Goal: Information Seeking & Learning: Find specific fact

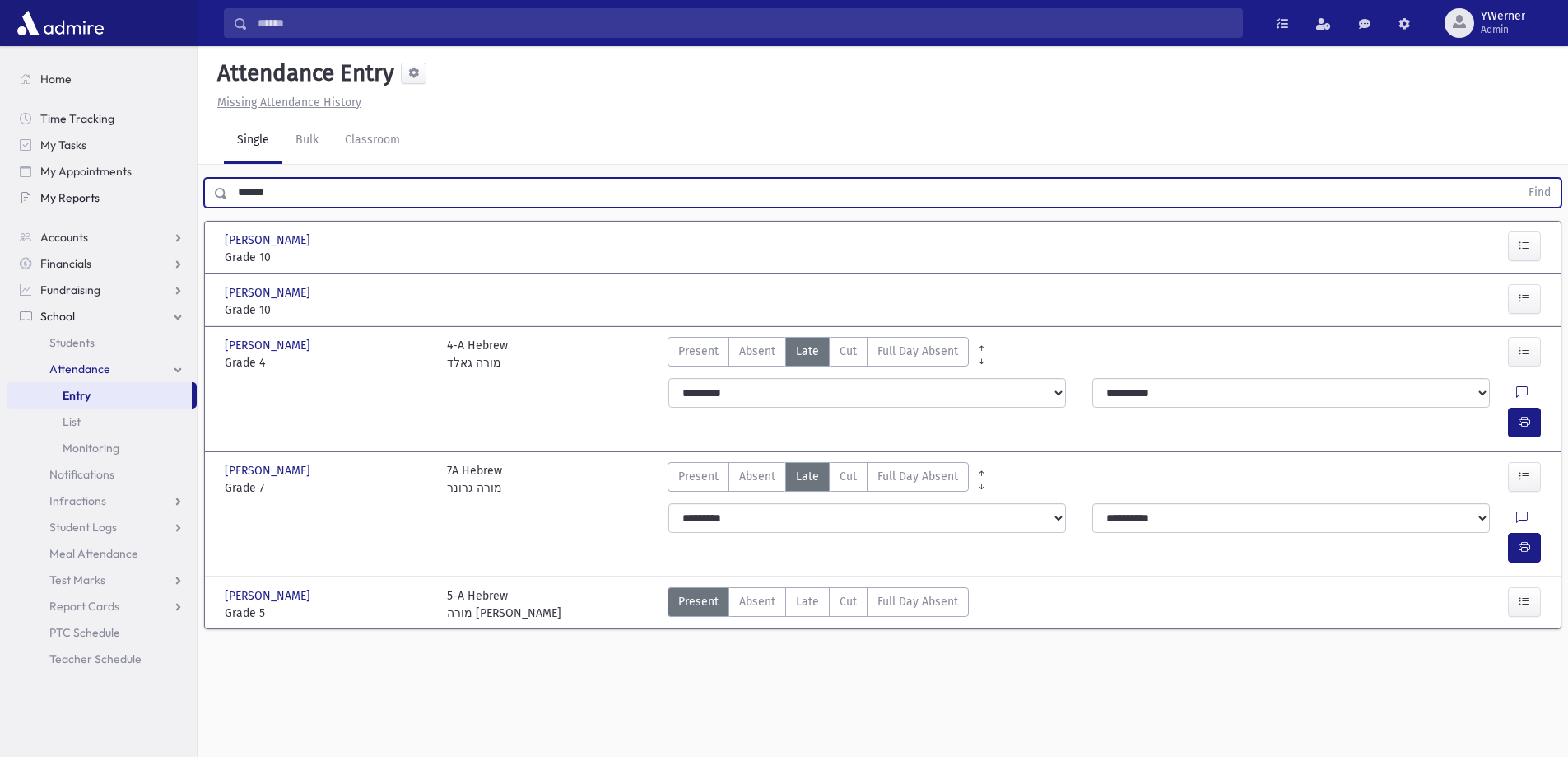
drag, startPoint x: 307, startPoint y: 188, endPoint x: 135, endPoint y: 209, distance: 173.3
click at [135, 209] on div "Search Results All Accounts" at bounding box center [784, 397] width 1568 height 794
type input "*********"
click at [1519, 179] on button "Find" at bounding box center [1539, 193] width 42 height 28
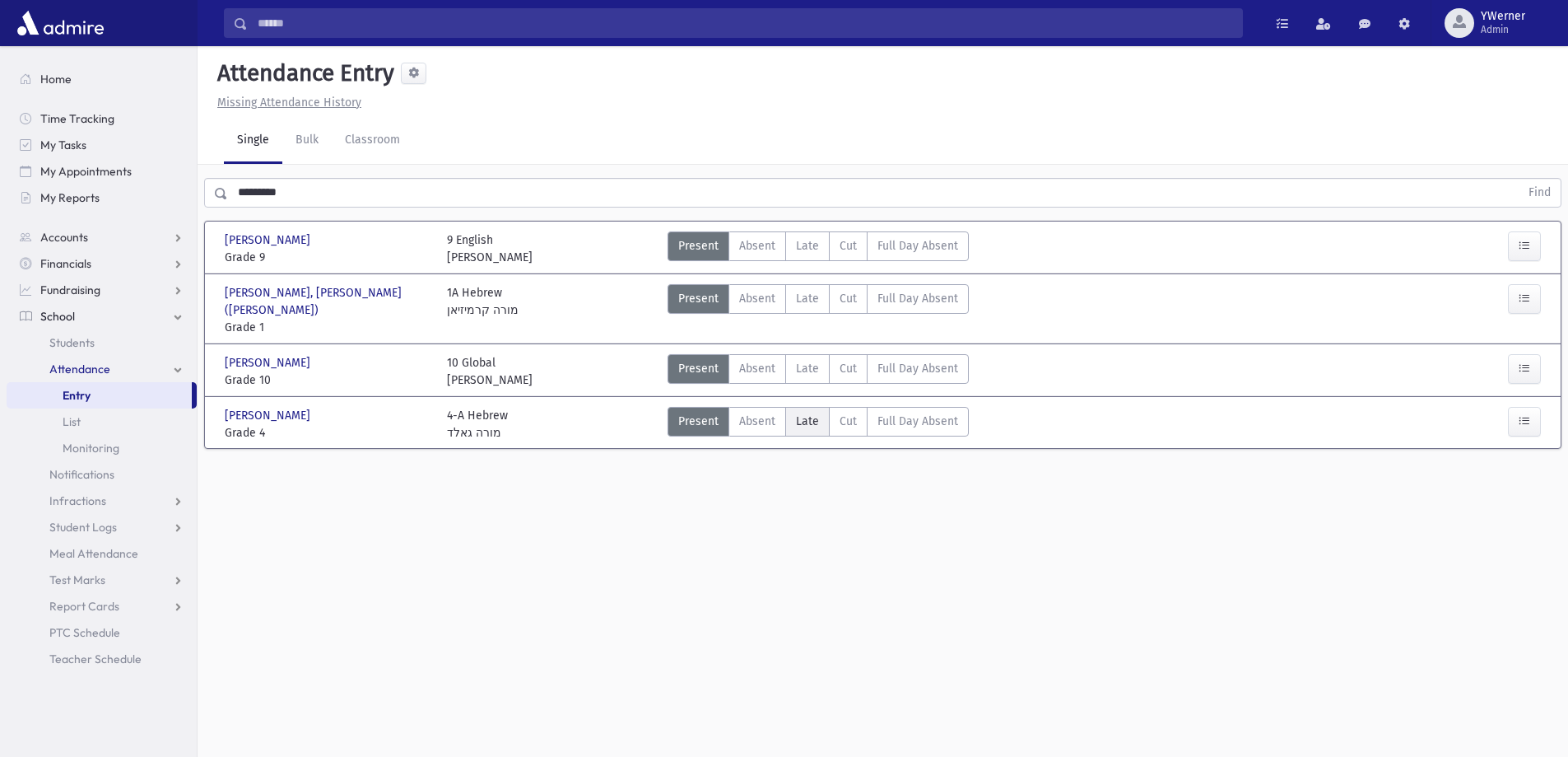
click at [787, 407] on label "Late L" at bounding box center [807, 421] width 44 height 30
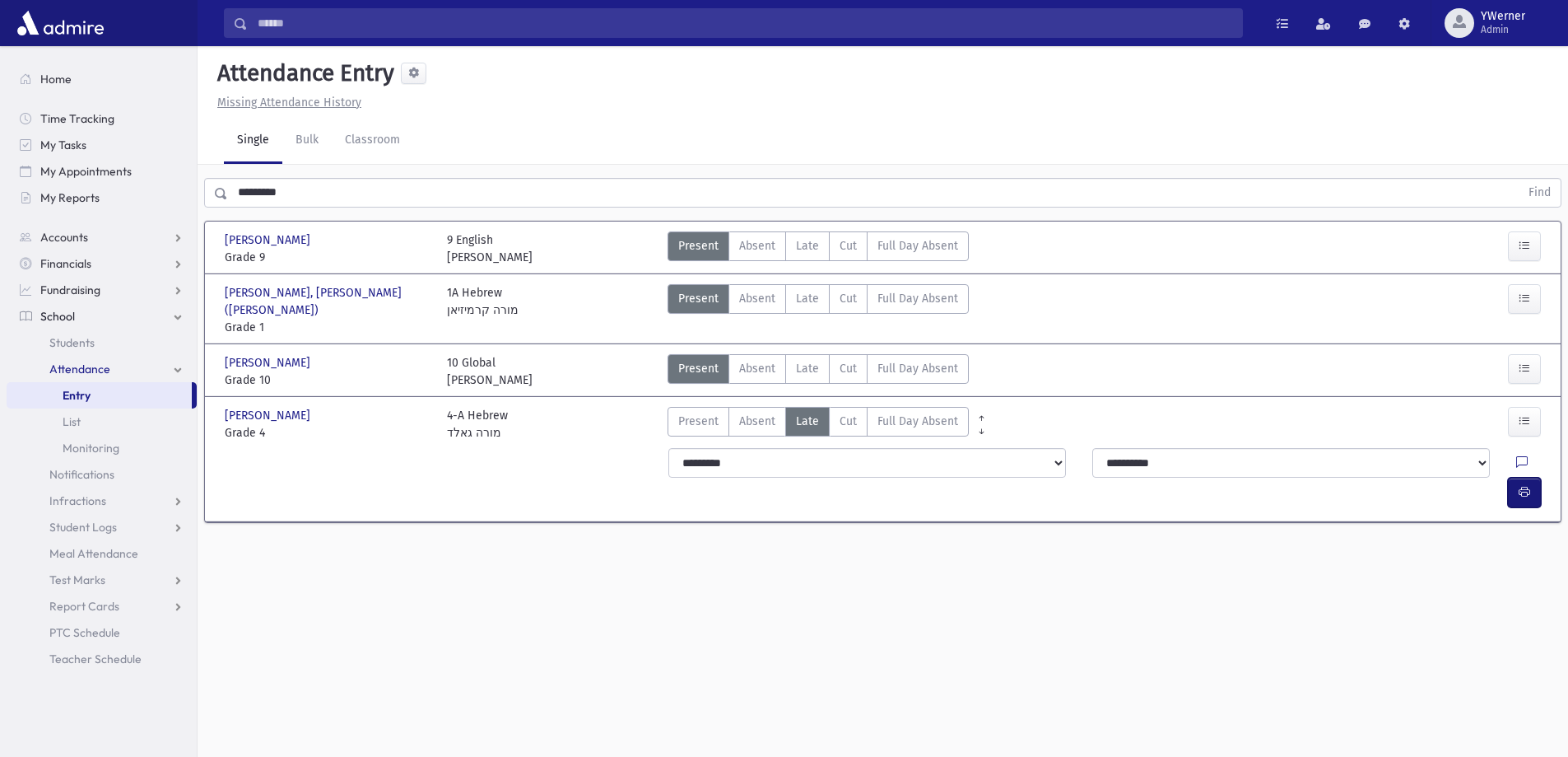
click at [1527, 478] on button "button" at bounding box center [1524, 492] width 33 height 30
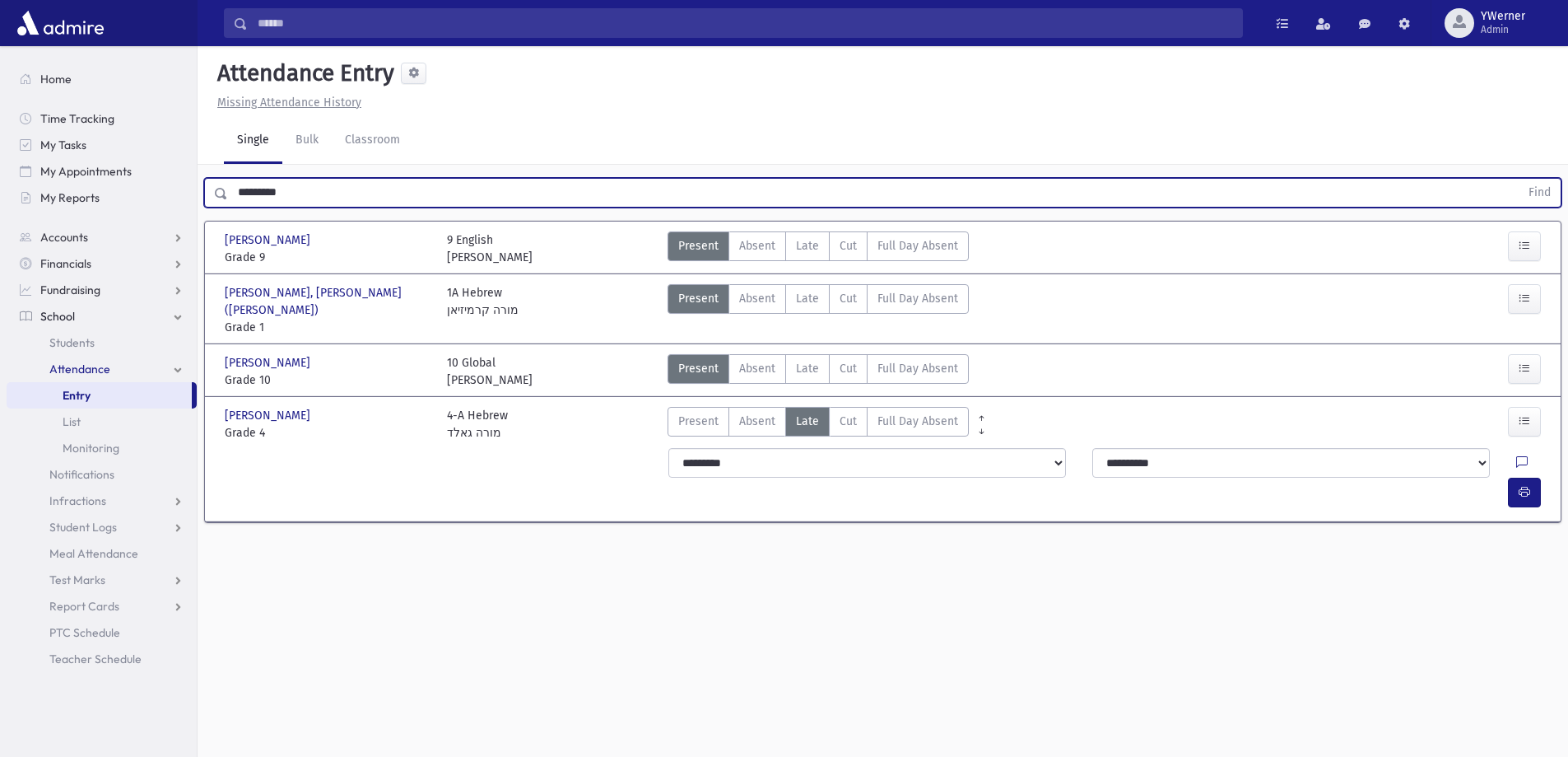
drag, startPoint x: 325, startPoint y: 198, endPoint x: 210, endPoint y: 214, distance: 116.1
click at [202, 220] on div "********* Find Kugielsky, Etty Kugielsky, Etty Grade 9 Grade 9 9 English Mrs. B…" at bounding box center [883, 356] width 1370 height 382
type input "*******"
click at [1519, 179] on button "Find" at bounding box center [1539, 193] width 42 height 28
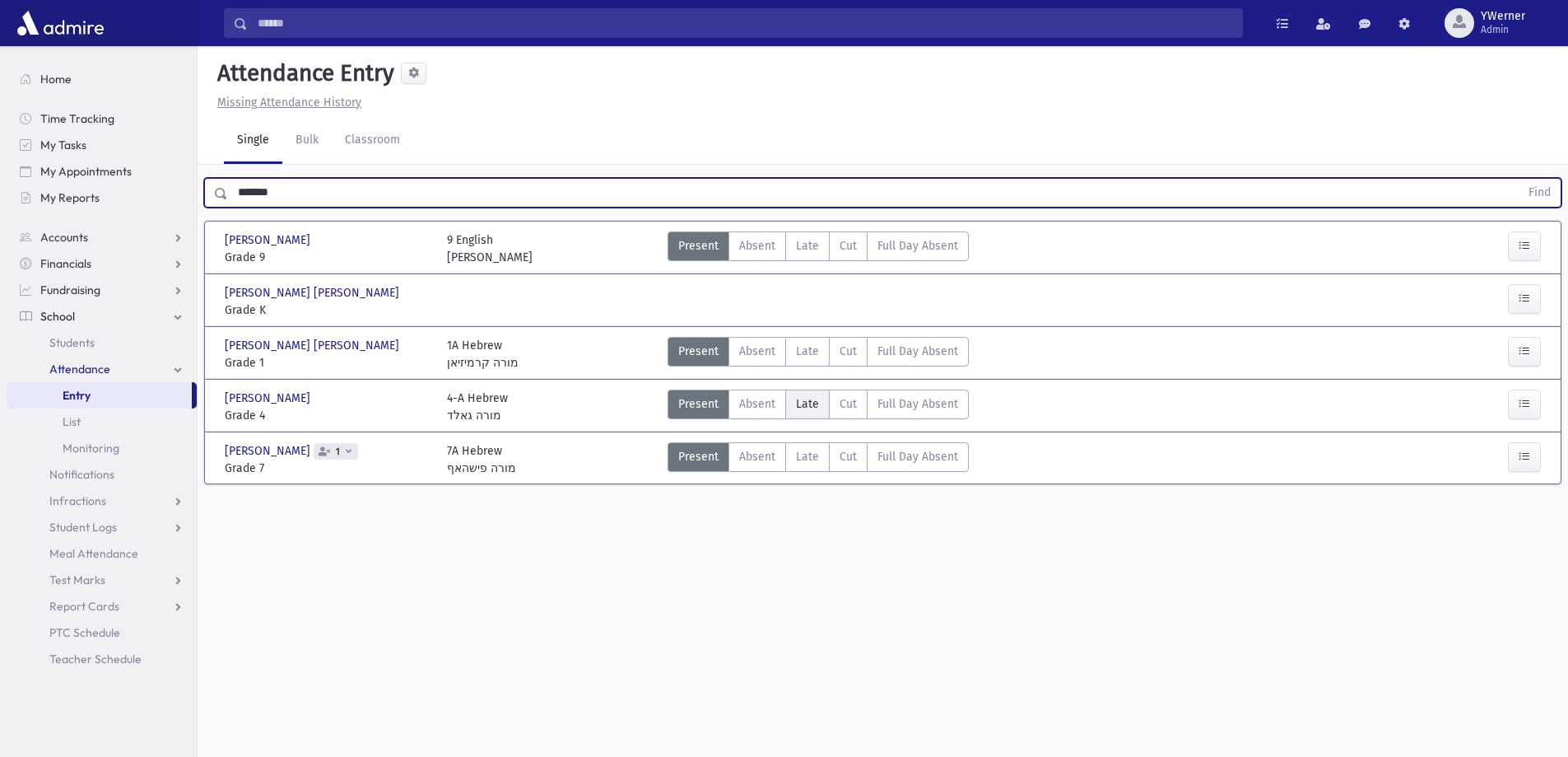
click at [818, 400] on label "Late L" at bounding box center [807, 404] width 44 height 30
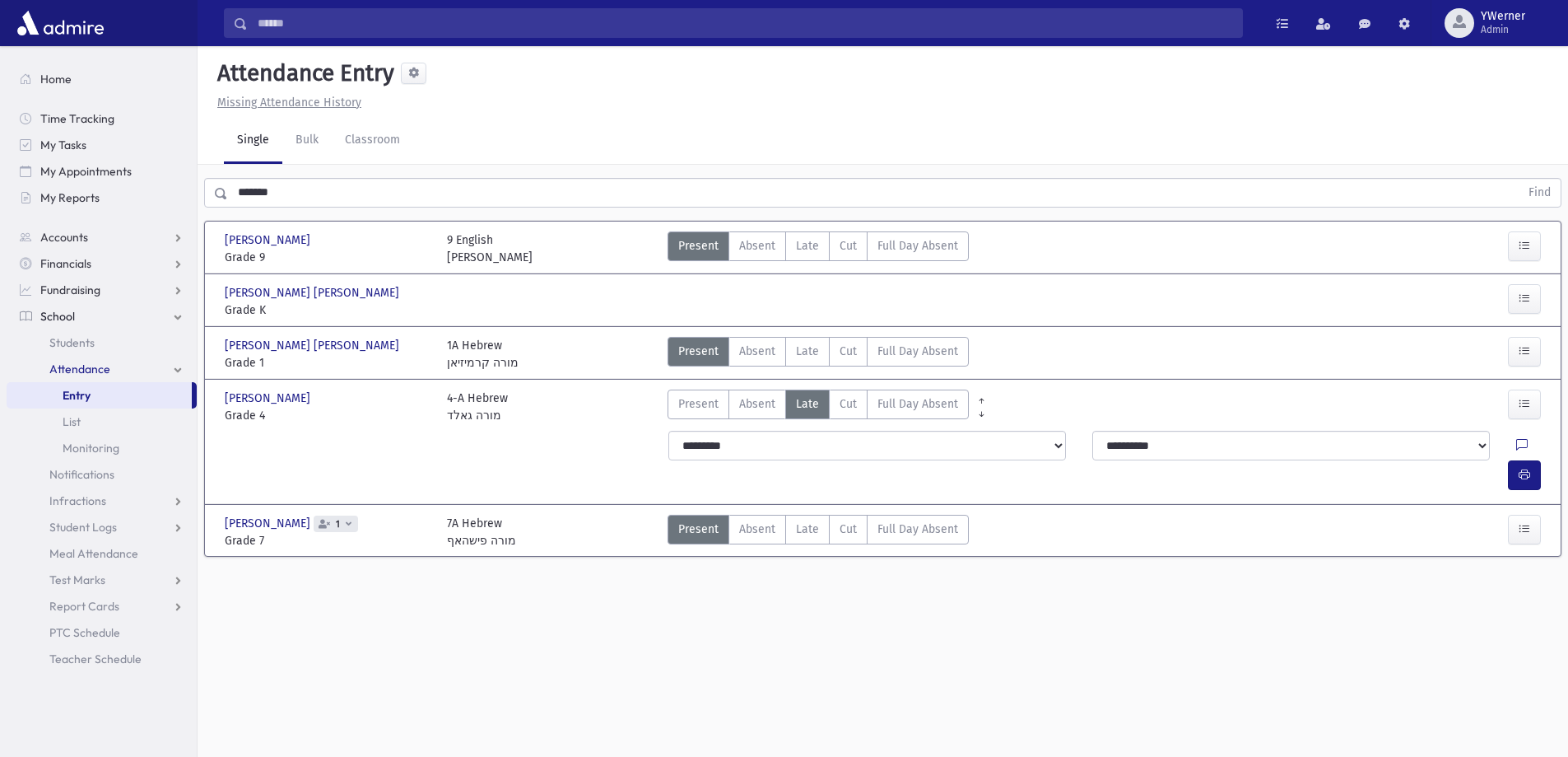
click at [1507, 461] on div "**********" at bounding box center [1107, 460] width 897 height 73
click at [1515, 460] on button "button" at bounding box center [1524, 474] width 33 height 30
click at [68, 342] on span "Students" at bounding box center [72, 342] width 45 height 14
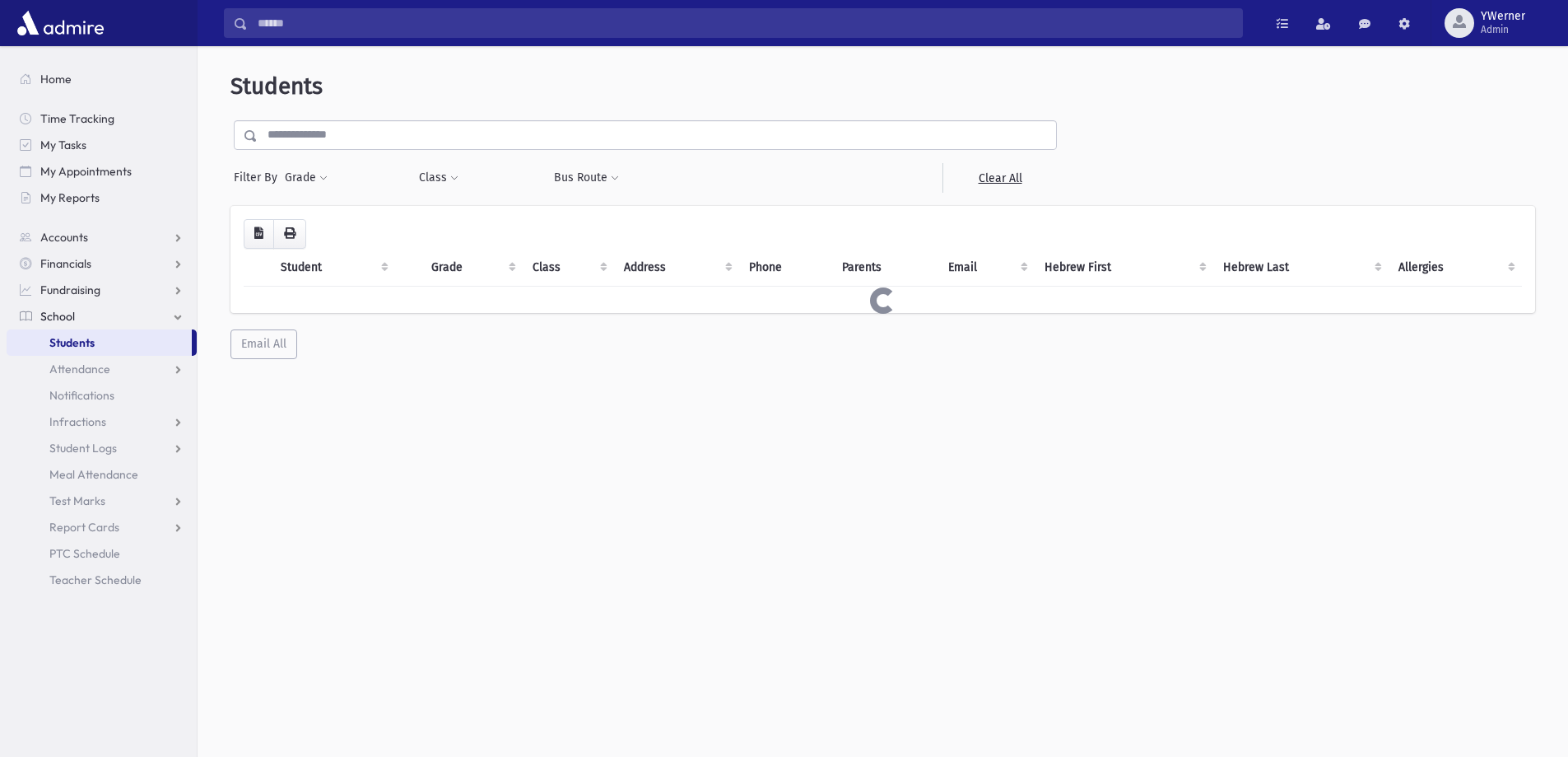
select select
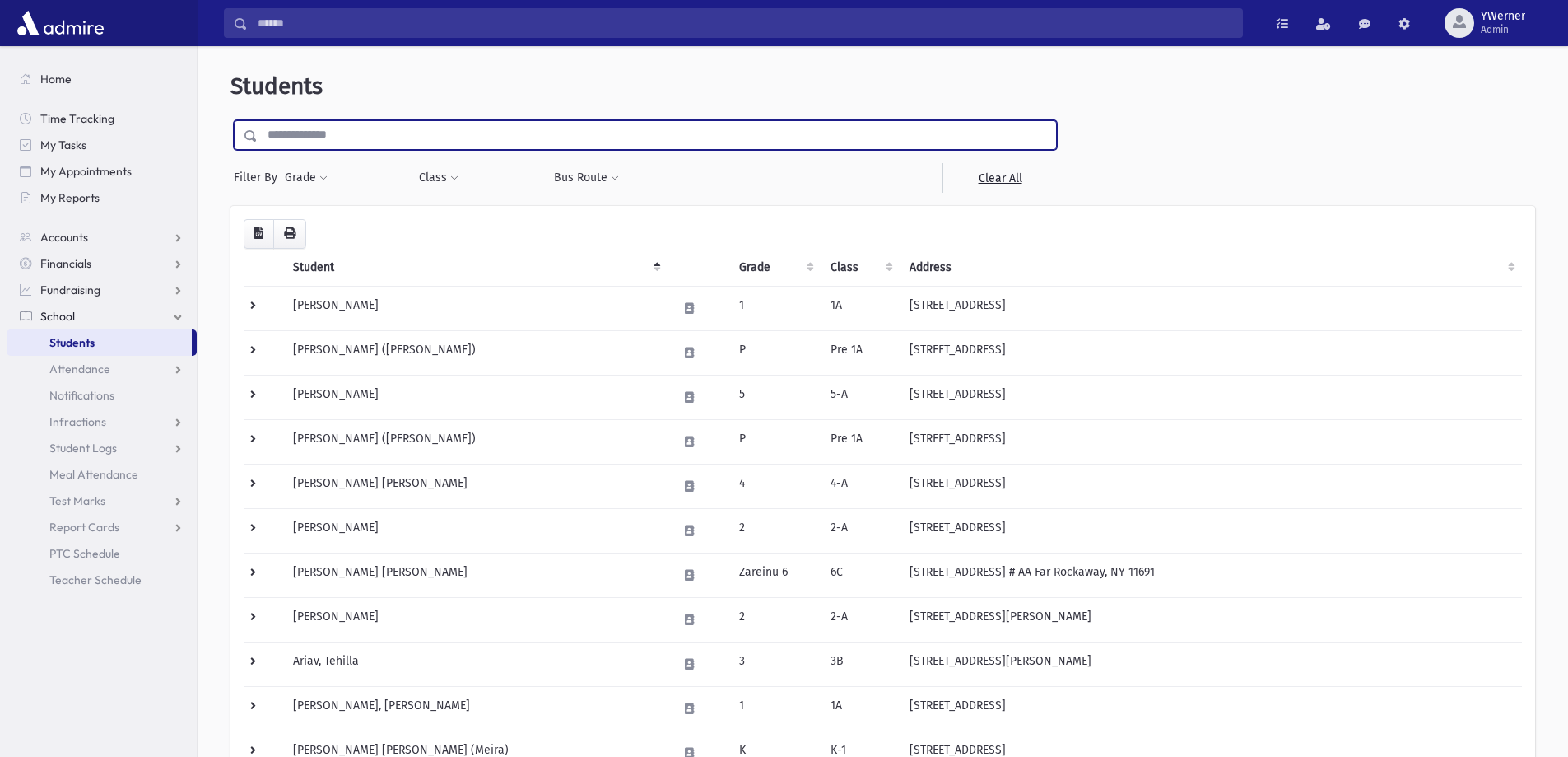
click at [285, 131] on input "text" at bounding box center [657, 135] width 799 height 30
click at [306, 179] on button "Grade" at bounding box center [306, 177] width 44 height 30
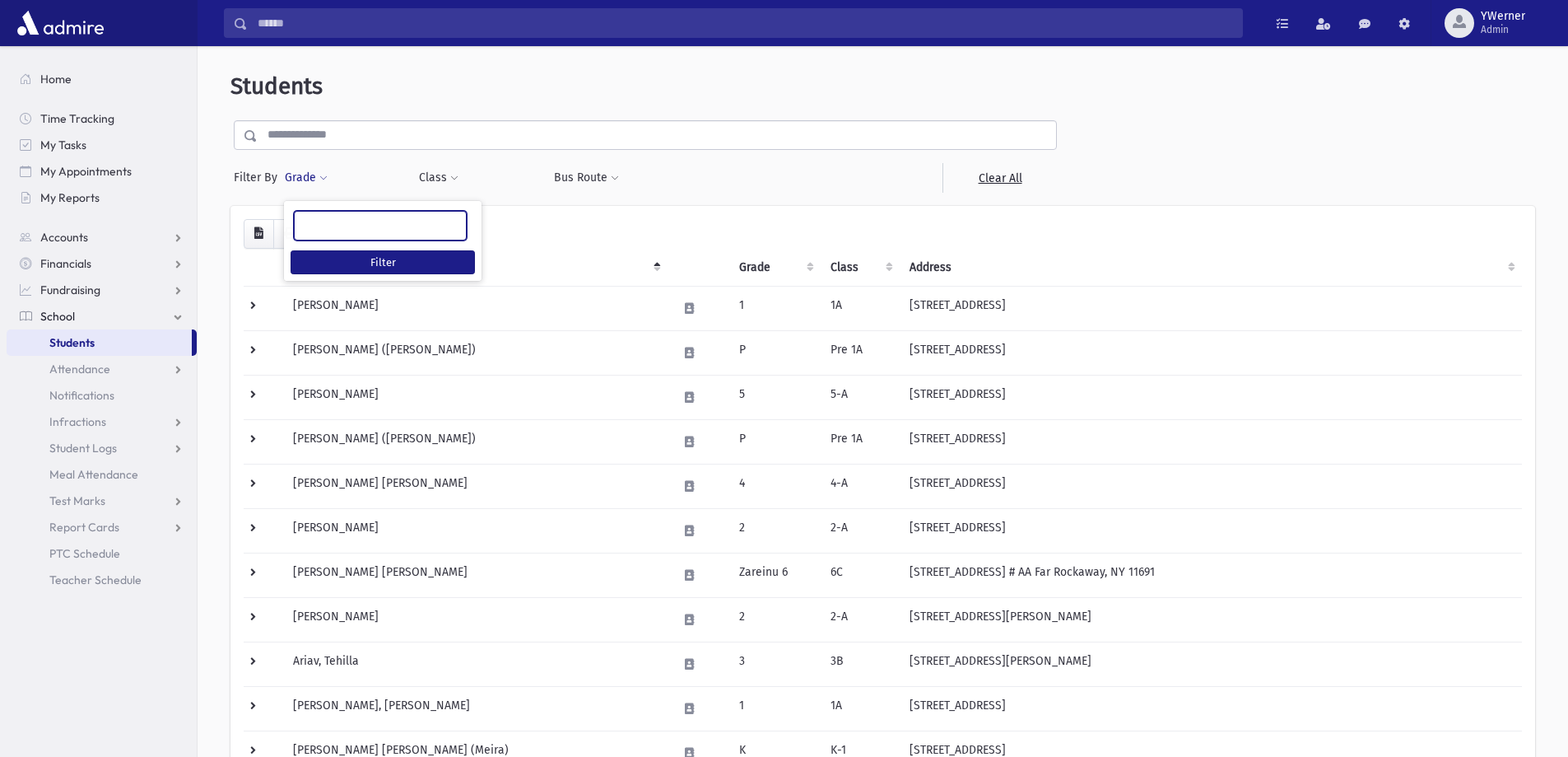
click at [324, 224] on ul at bounding box center [381, 223] width 171 height 24
type input "*"
select select "*"
select select
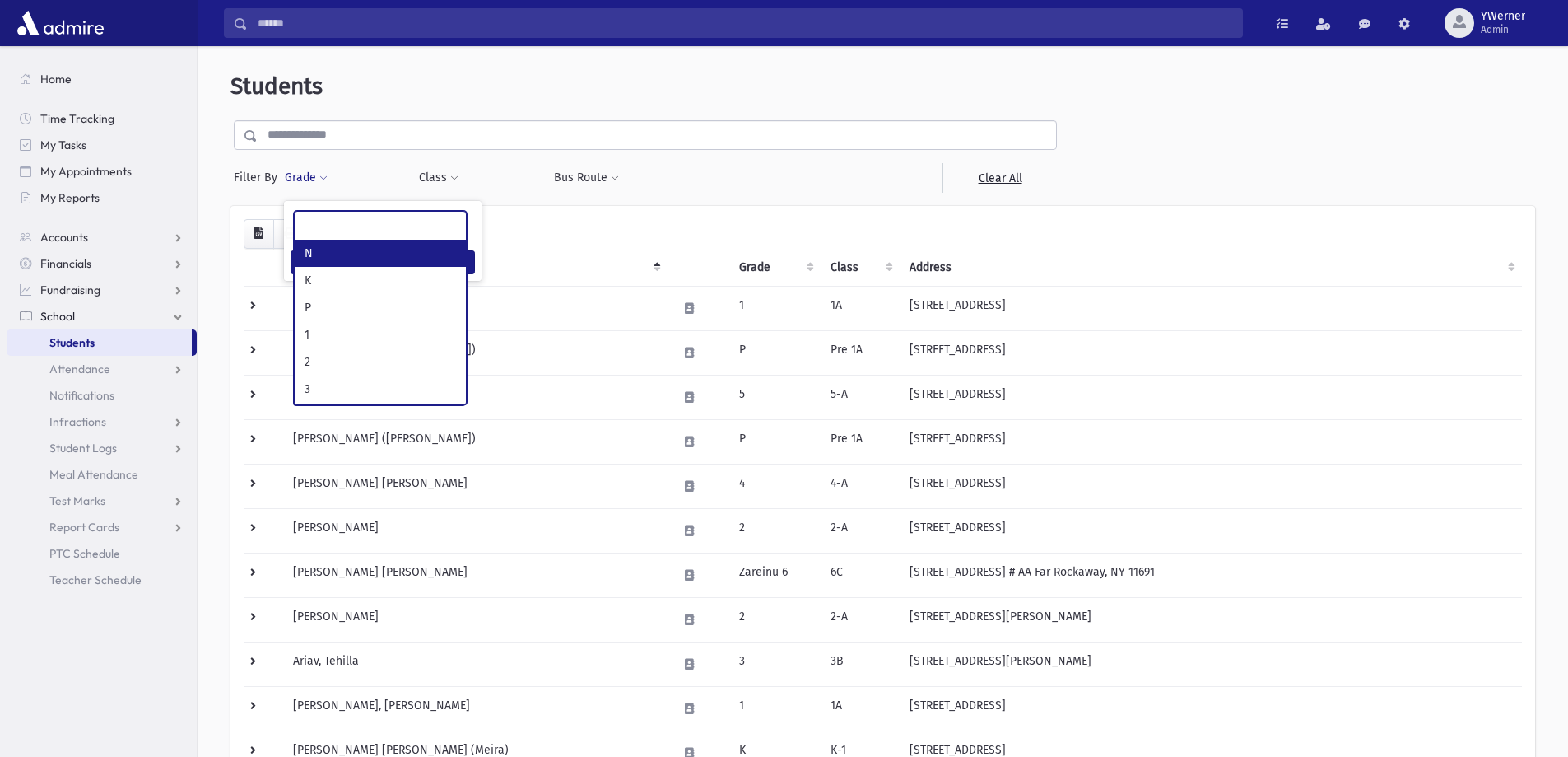
click at [356, 226] on ul at bounding box center [381, 223] width 171 height 24
type input "*"
select select "**"
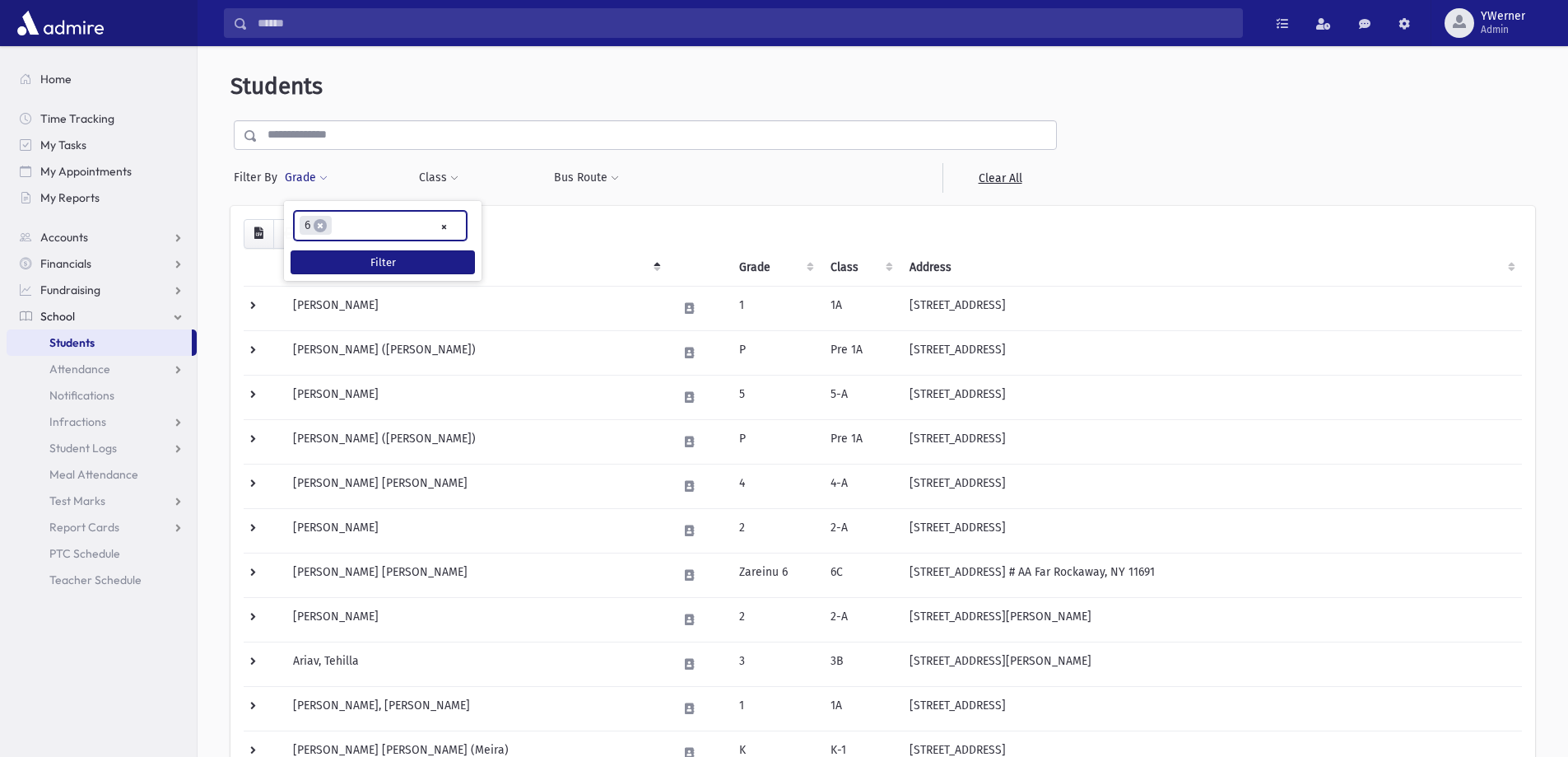
click at [396, 225] on ul "× × 6" at bounding box center [381, 225] width 171 height 27
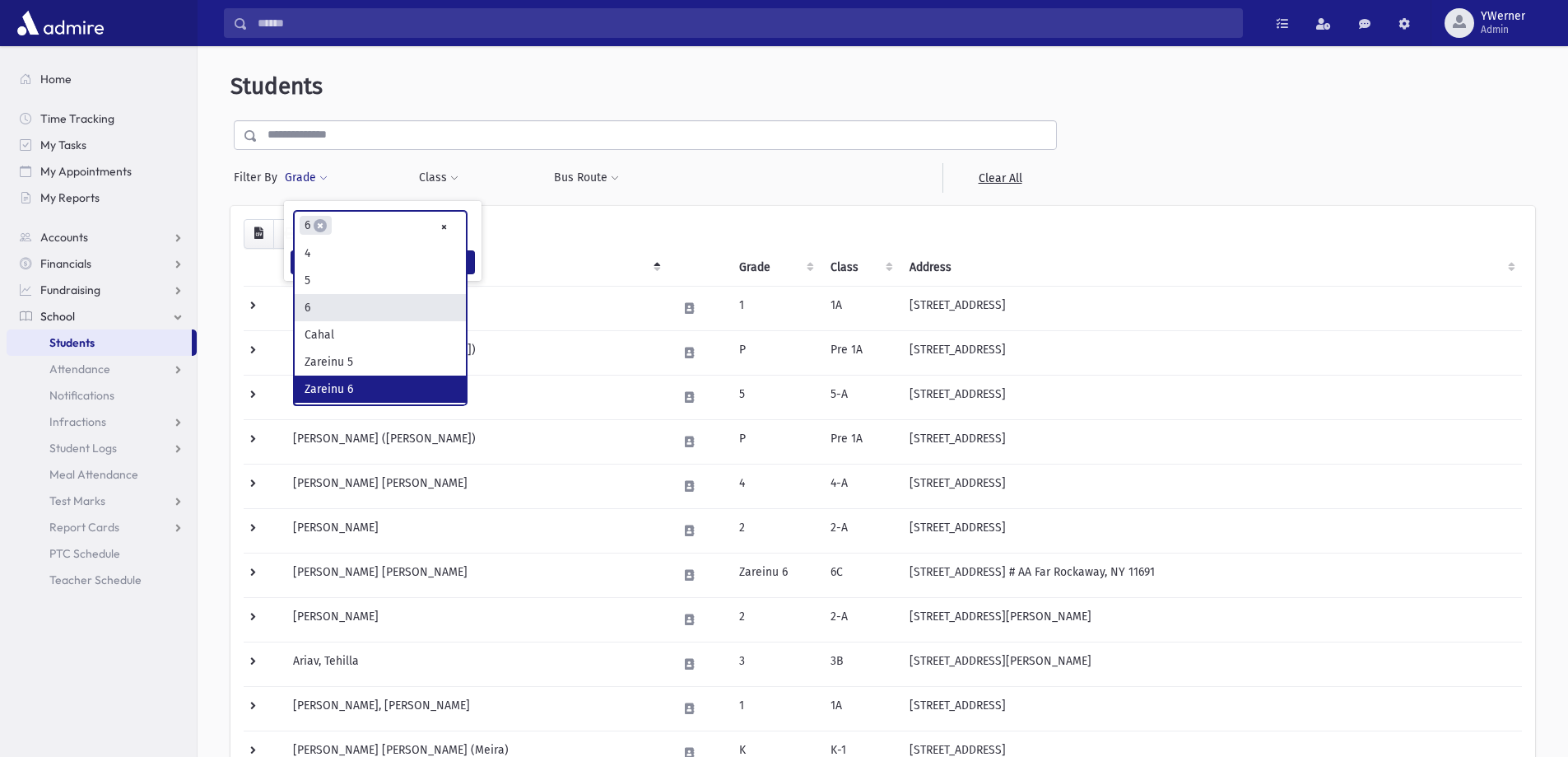
scroll to position [325, 0]
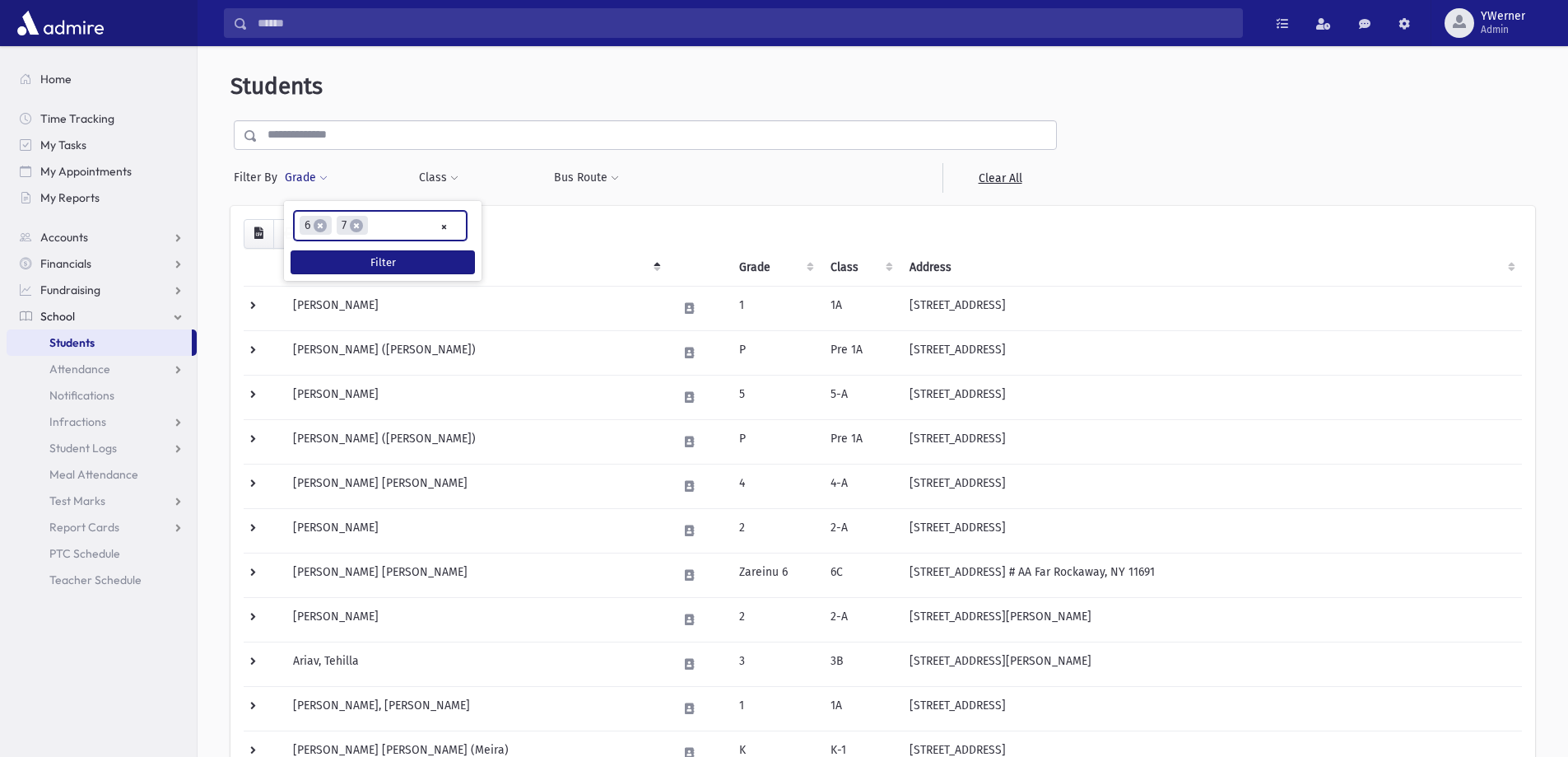
click at [401, 224] on ul "× × 6 × 7" at bounding box center [381, 225] width 171 height 27
click at [368, 269] on button "Filter" at bounding box center [382, 262] width 184 height 24
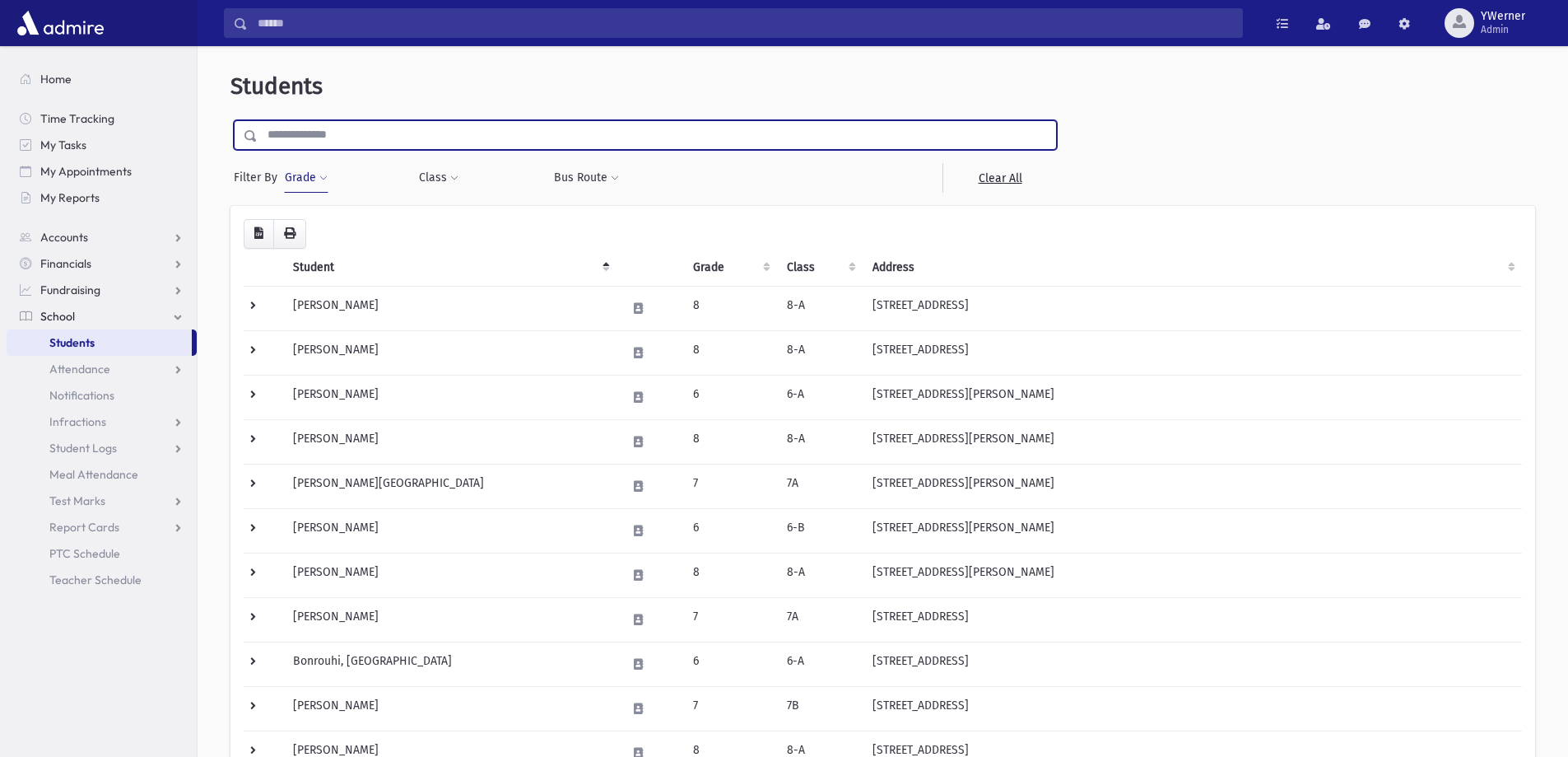
click at [342, 133] on input "text" at bounding box center [657, 135] width 799 height 30
click at [314, 181] on button "Grade" at bounding box center [306, 177] width 44 height 30
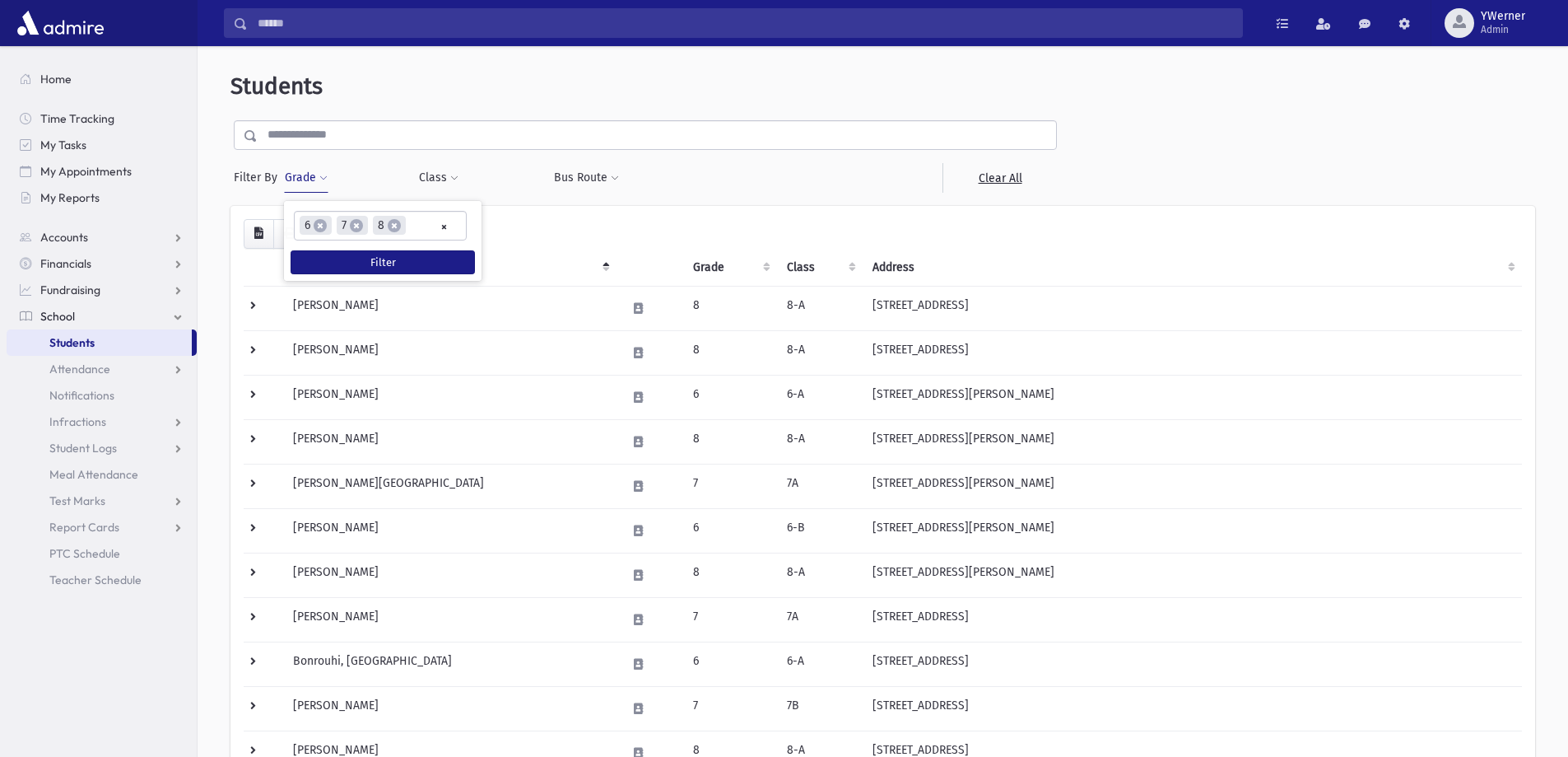
click at [302, 139] on input "text" at bounding box center [657, 135] width 799 height 30
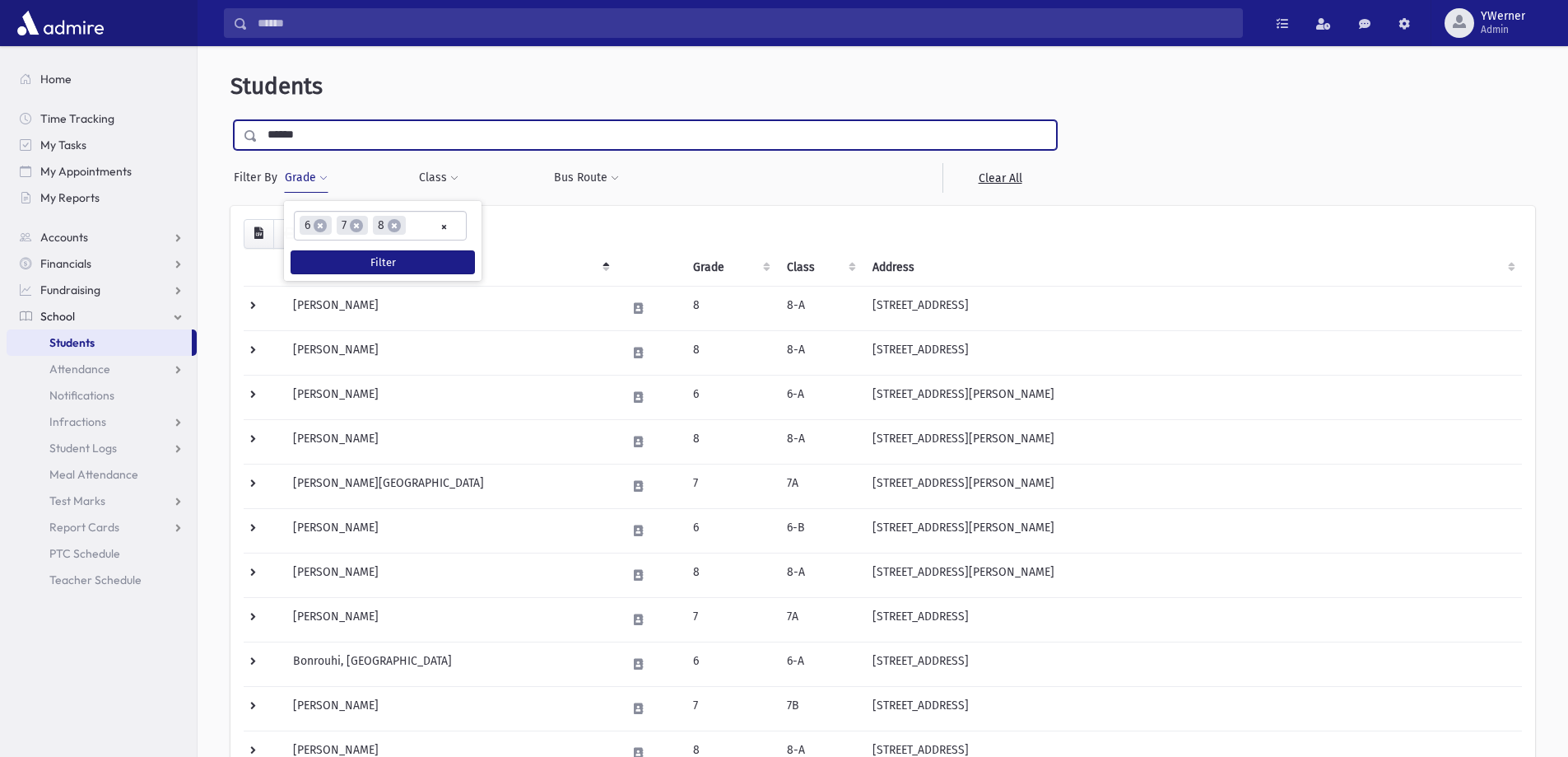
type input "******"
click at [230, 121] on input "submit" at bounding box center [253, 131] width 46 height 23
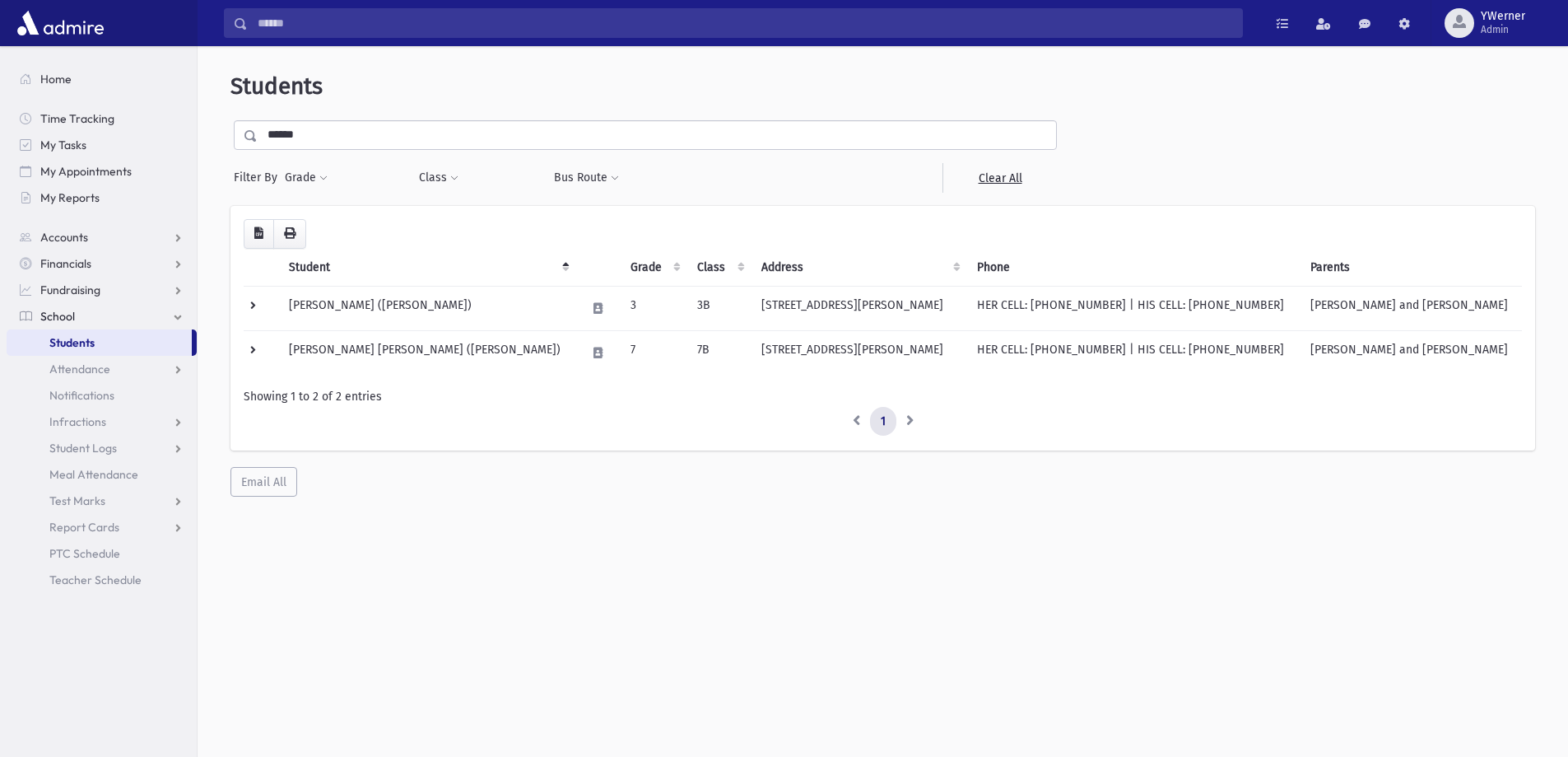
click at [63, 316] on span "School" at bounding box center [58, 316] width 34 height 14
click at [61, 324] on link "School" at bounding box center [101, 316] width 190 height 26
click at [70, 378] on link "Attendance" at bounding box center [101, 368] width 190 height 26
click at [68, 374] on span "Attendance" at bounding box center [80, 369] width 61 height 14
click at [76, 365] on span "Attendance" at bounding box center [80, 369] width 61 height 14
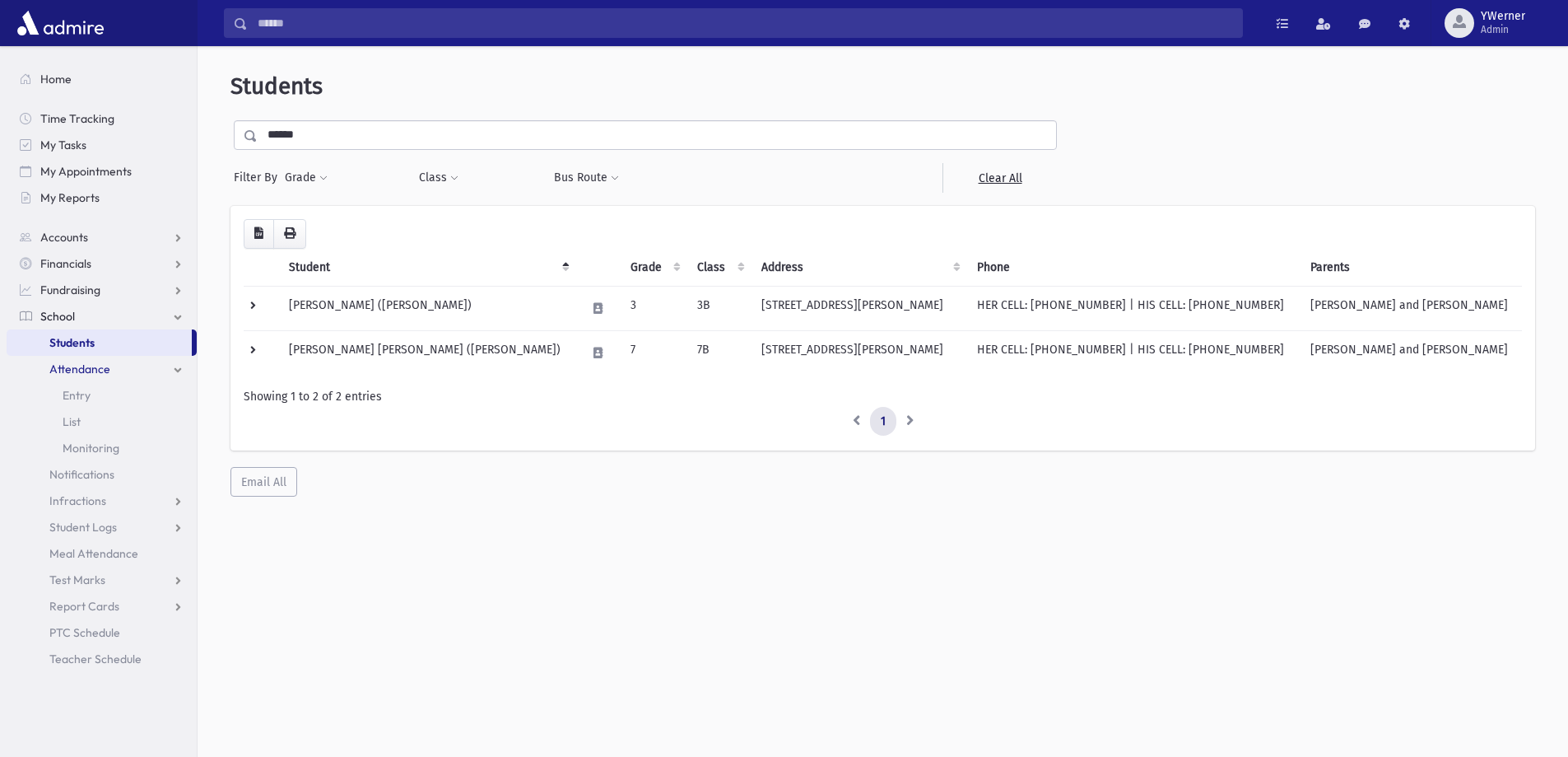
click at [89, 382] on link "Attendance" at bounding box center [101, 368] width 190 height 26
click at [66, 370] on span "Attendance" at bounding box center [80, 369] width 61 height 14
click at [85, 389] on span "Entry" at bounding box center [76, 395] width 28 height 14
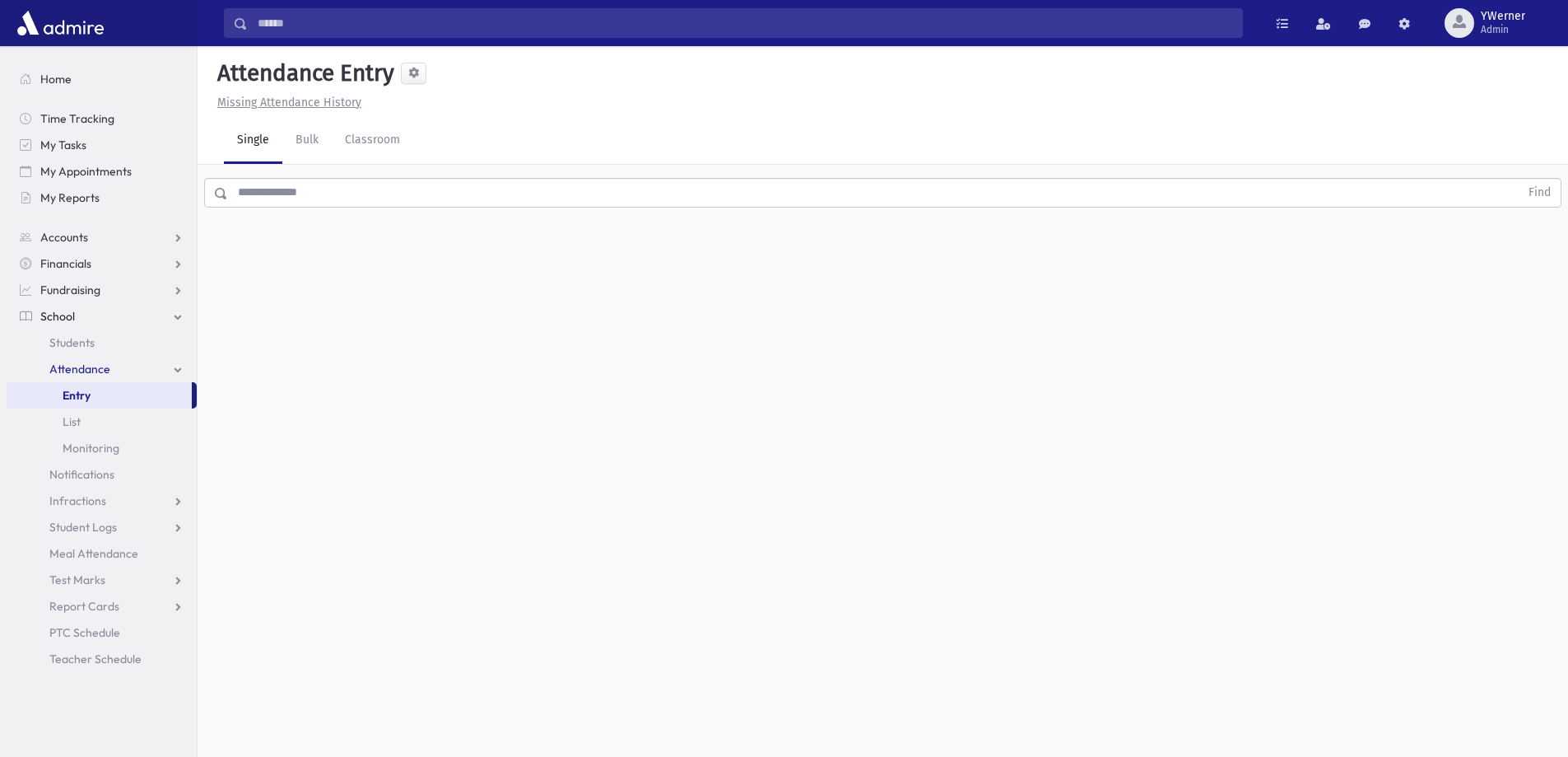
click at [302, 194] on input "text" at bounding box center [874, 193] width 1292 height 30
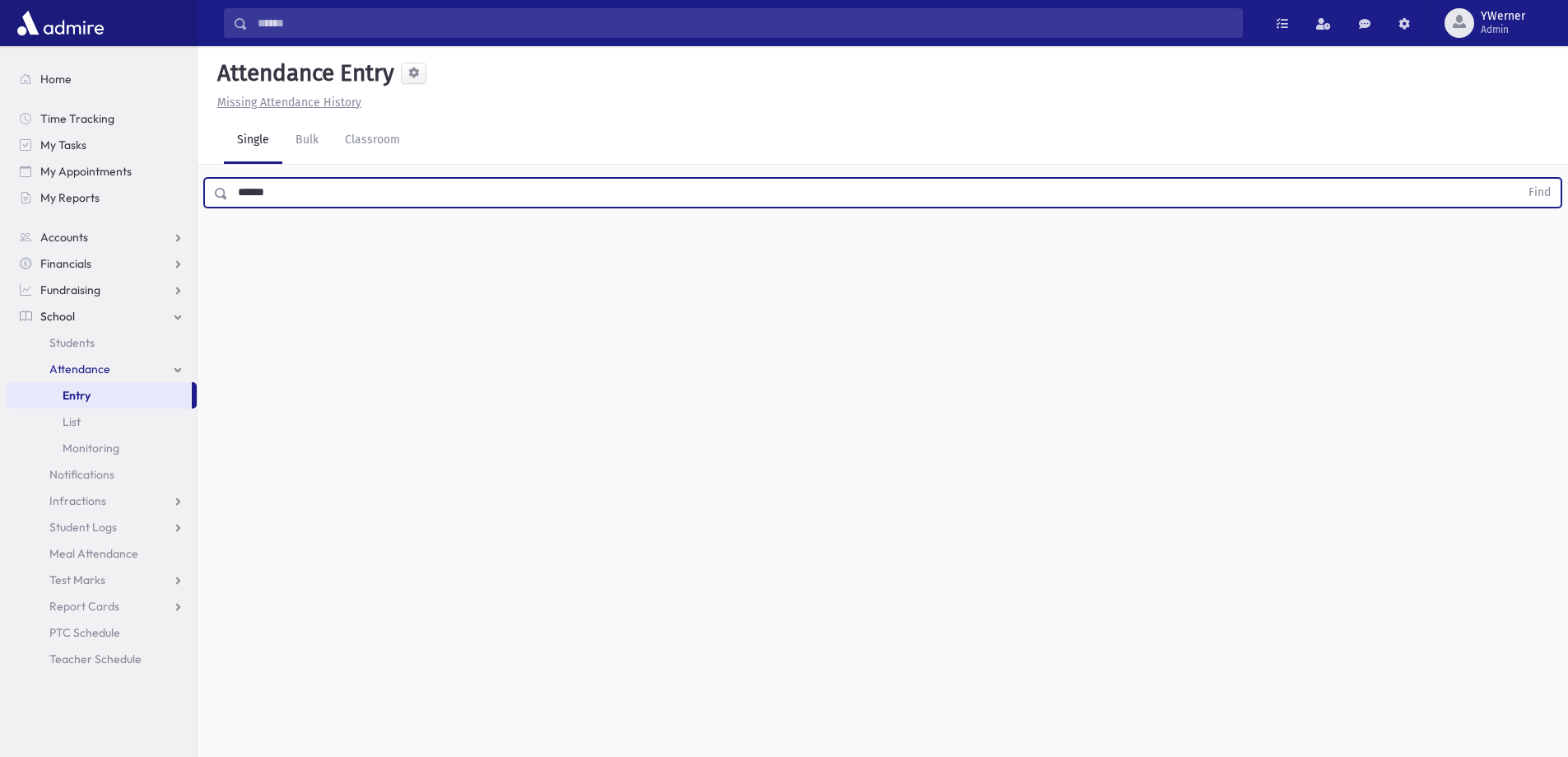
type input "******"
click at [1519, 179] on button "Find" at bounding box center [1539, 193] width 42 height 28
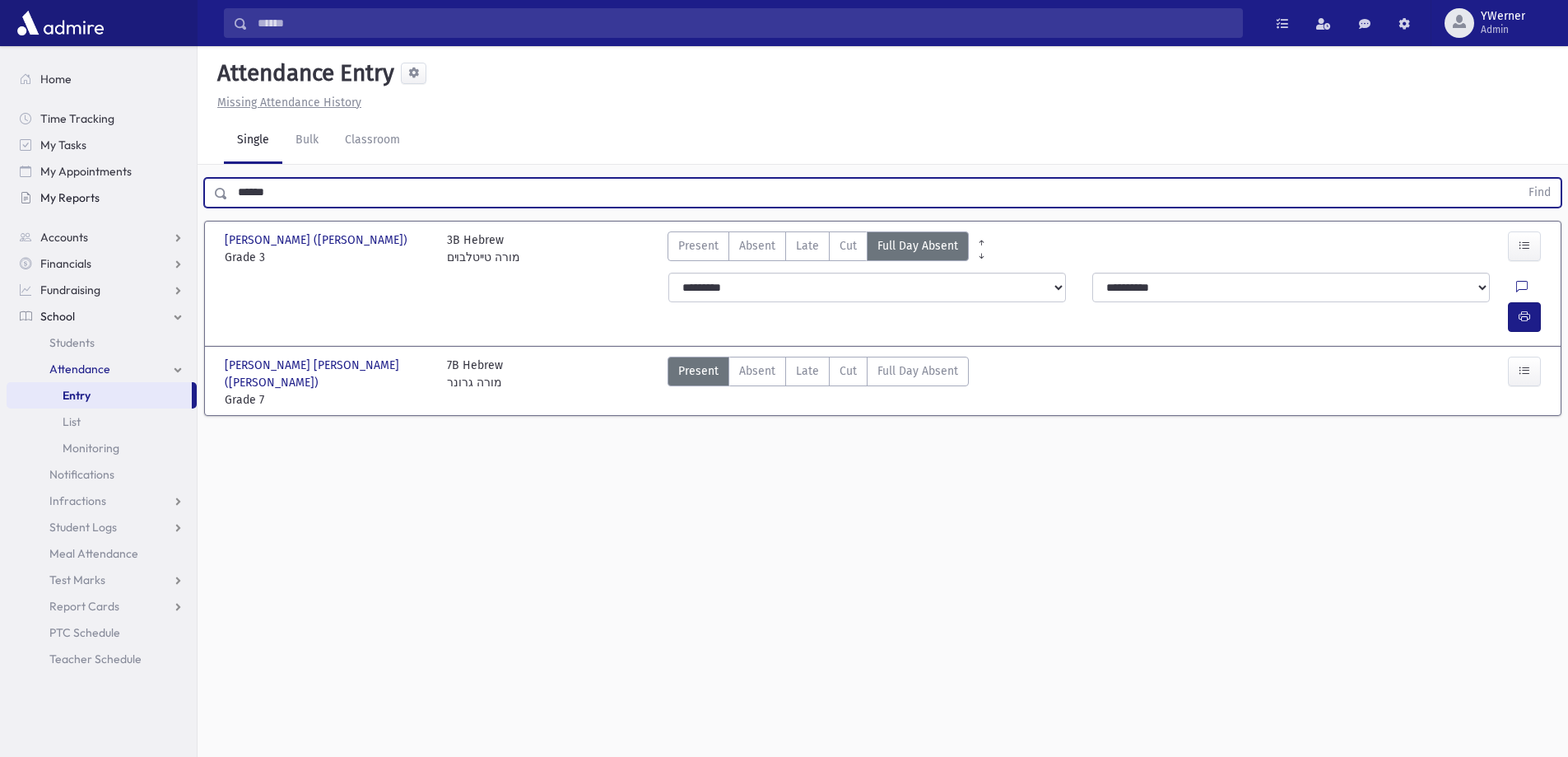
drag, startPoint x: 316, startPoint y: 195, endPoint x: 177, endPoint y: 199, distance: 139.1
click at [178, 199] on div "Search Results All Accounts" at bounding box center [784, 397] width 1568 height 794
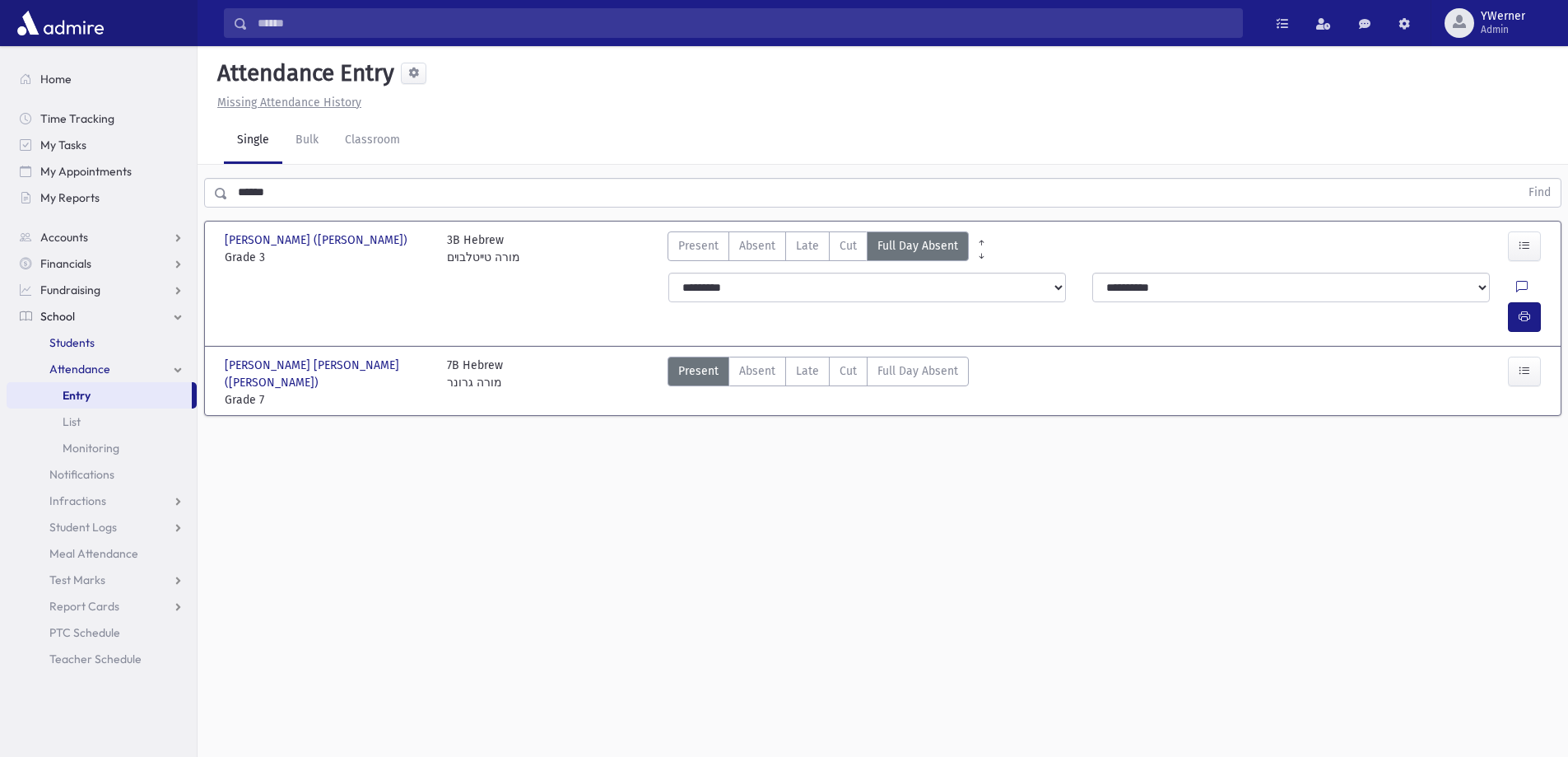
click at [54, 338] on span "Students" at bounding box center [72, 342] width 45 height 14
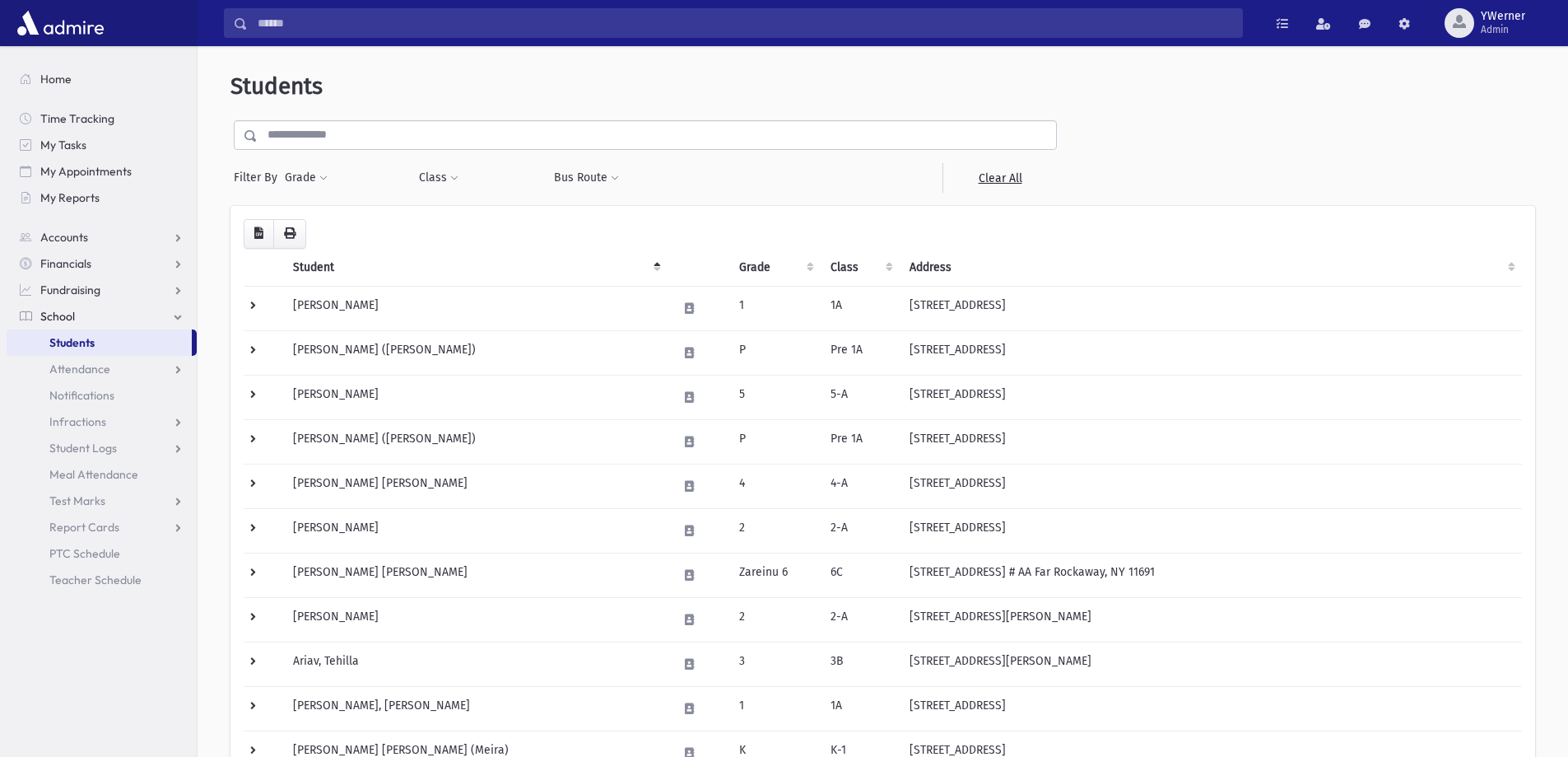
click at [270, 132] on input "text" at bounding box center [657, 135] width 799 height 30
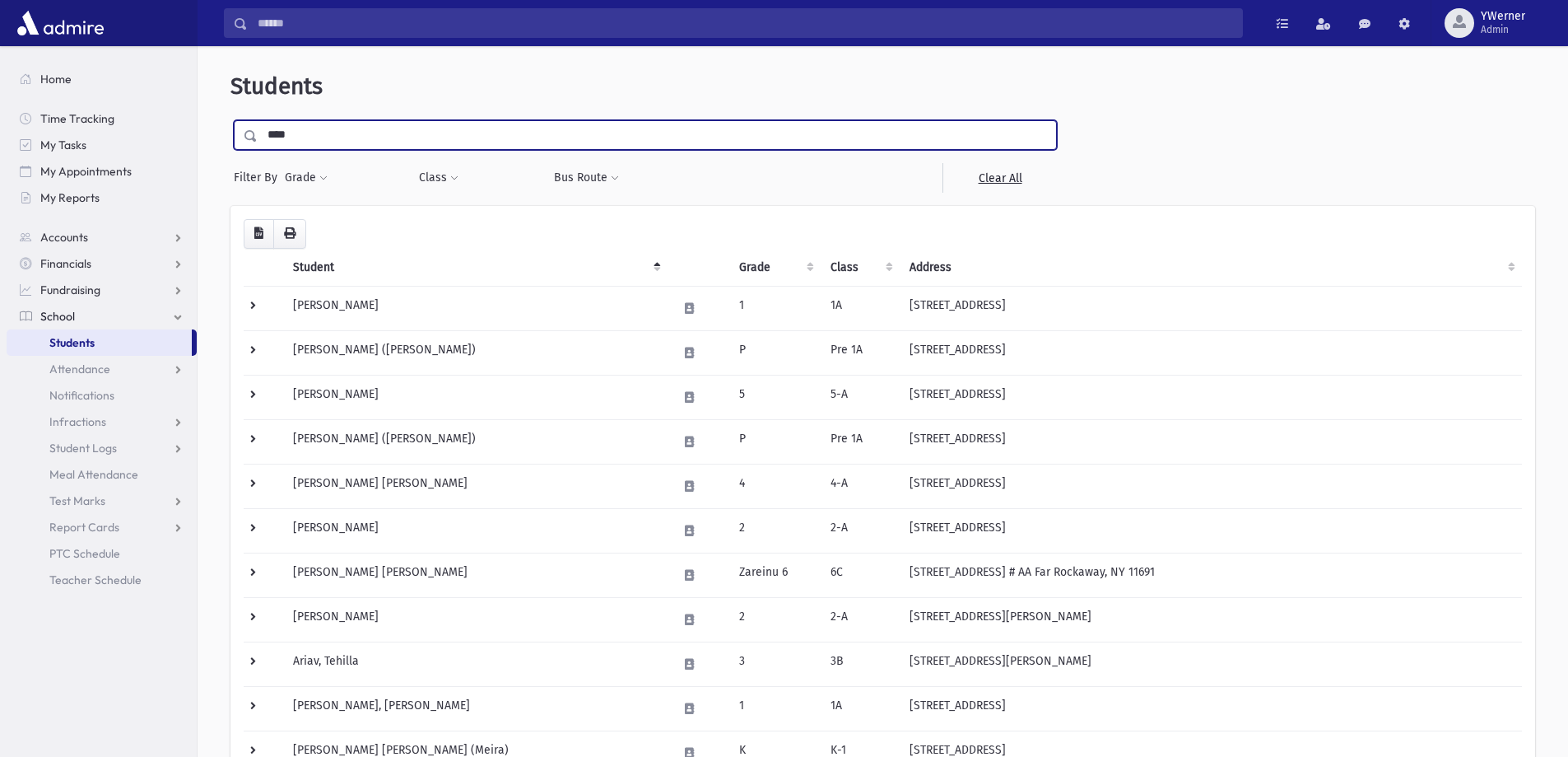
type input "****"
click at [230, 121] on input "submit" at bounding box center [253, 131] width 46 height 23
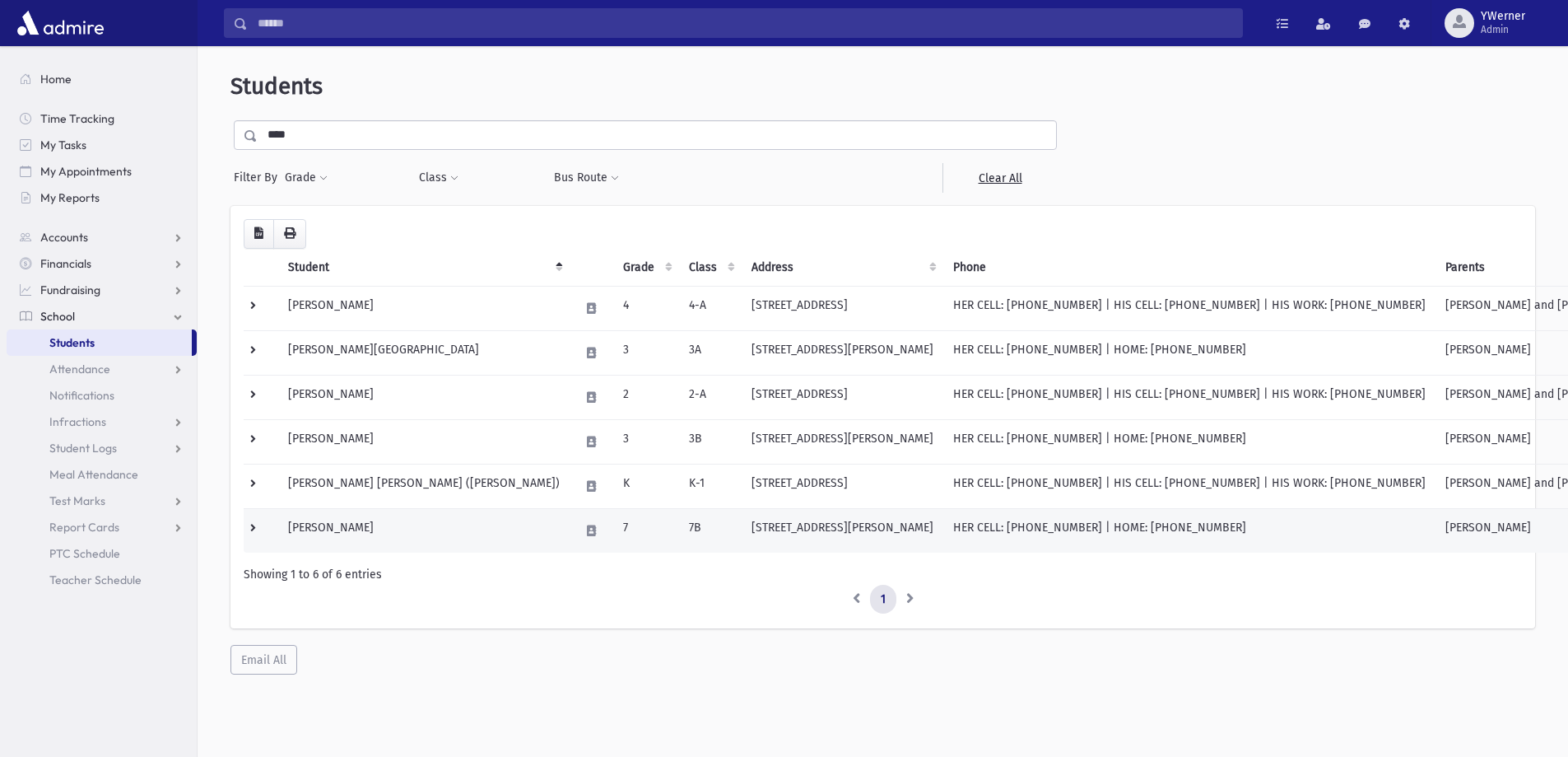
click at [248, 530] on td at bounding box center [261, 530] width 34 height 44
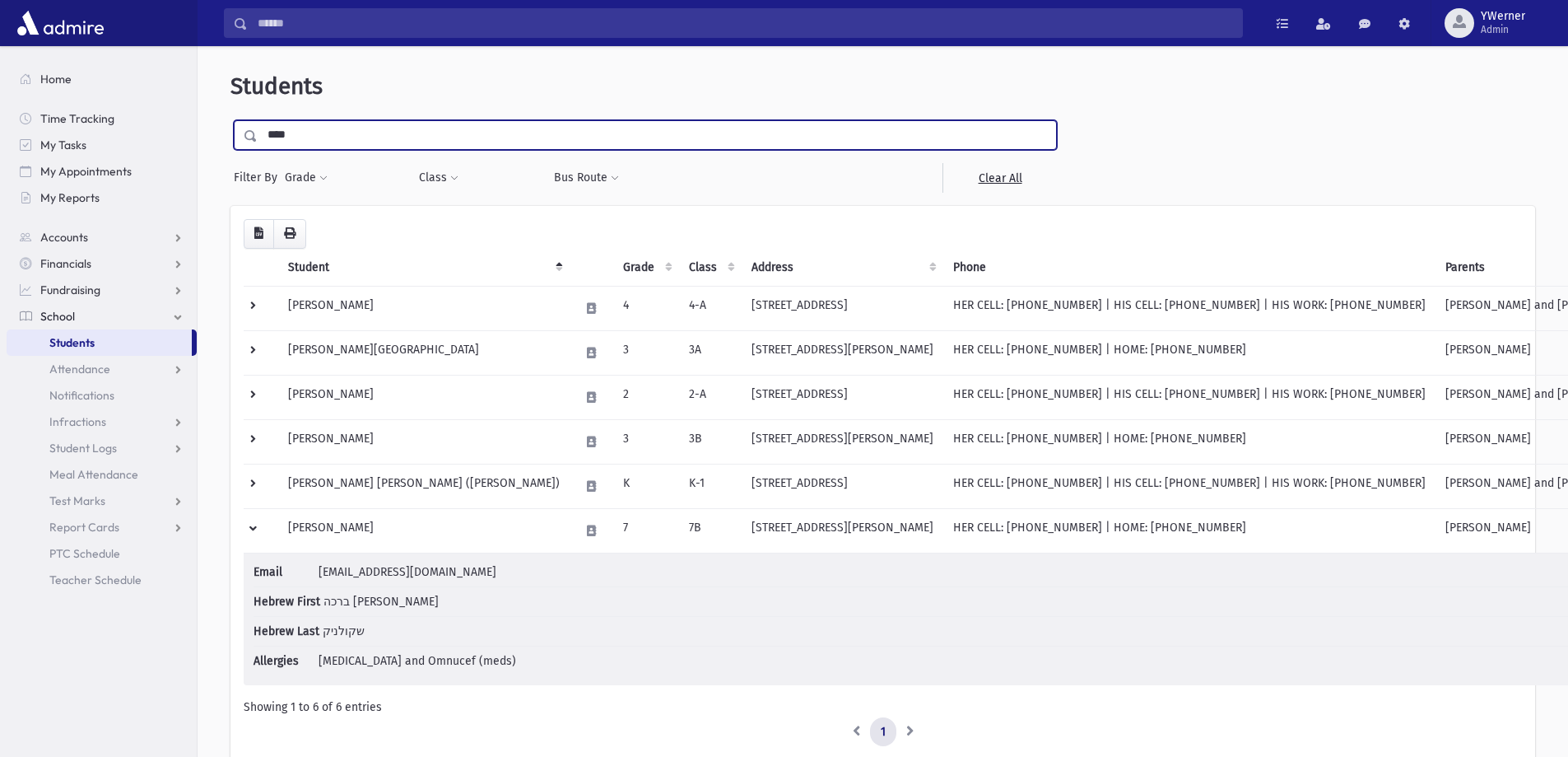
drag, startPoint x: 292, startPoint y: 134, endPoint x: 219, endPoint y: 136, distance: 73.0
click at [219, 136] on div "Students **** Filter By Grade * * * * * * * * * ***** ********* ********* * * *…" at bounding box center [883, 440] width 1357 height 774
click at [111, 351] on link "Students" at bounding box center [99, 342] width 185 height 26
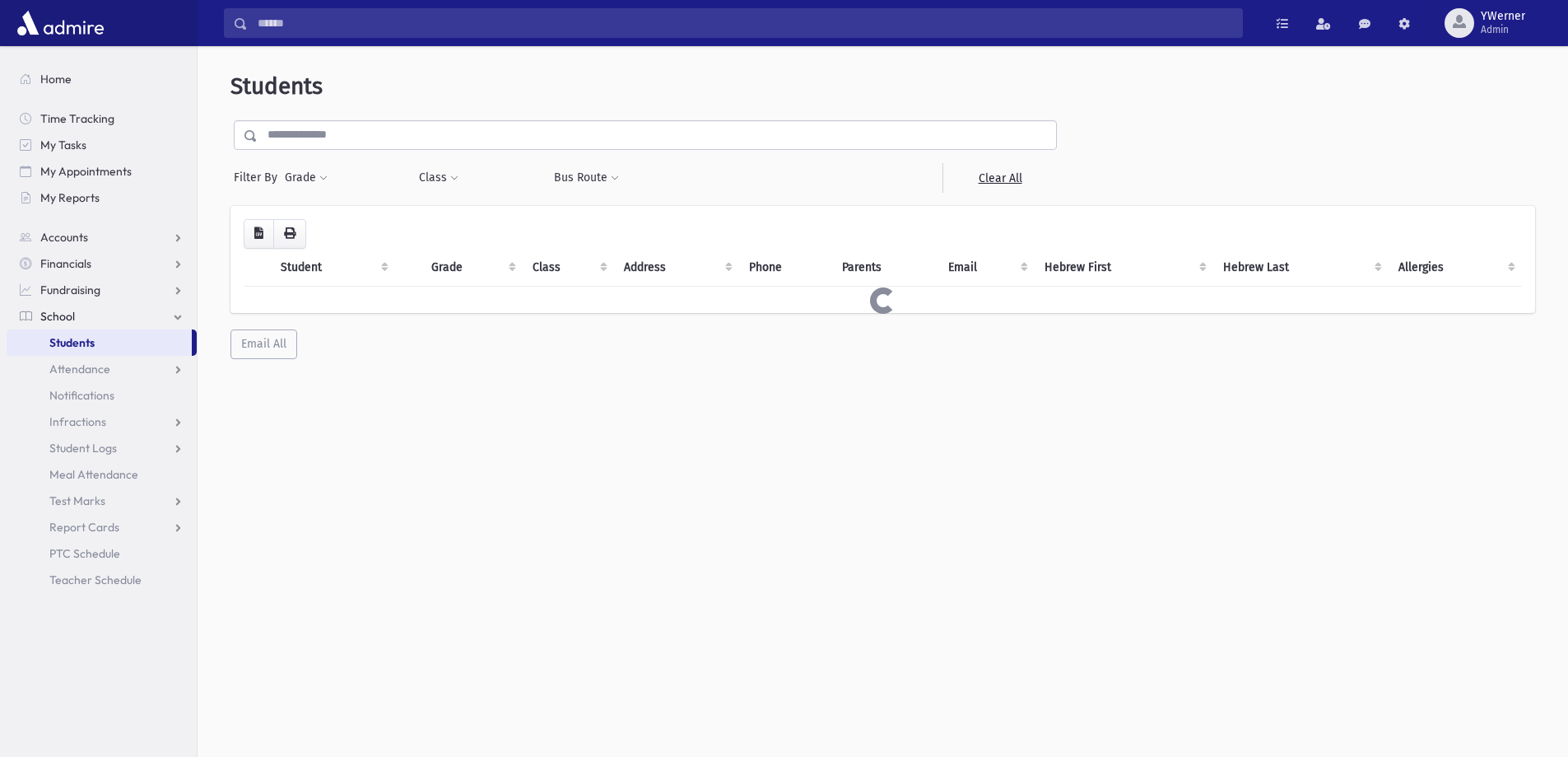
select select
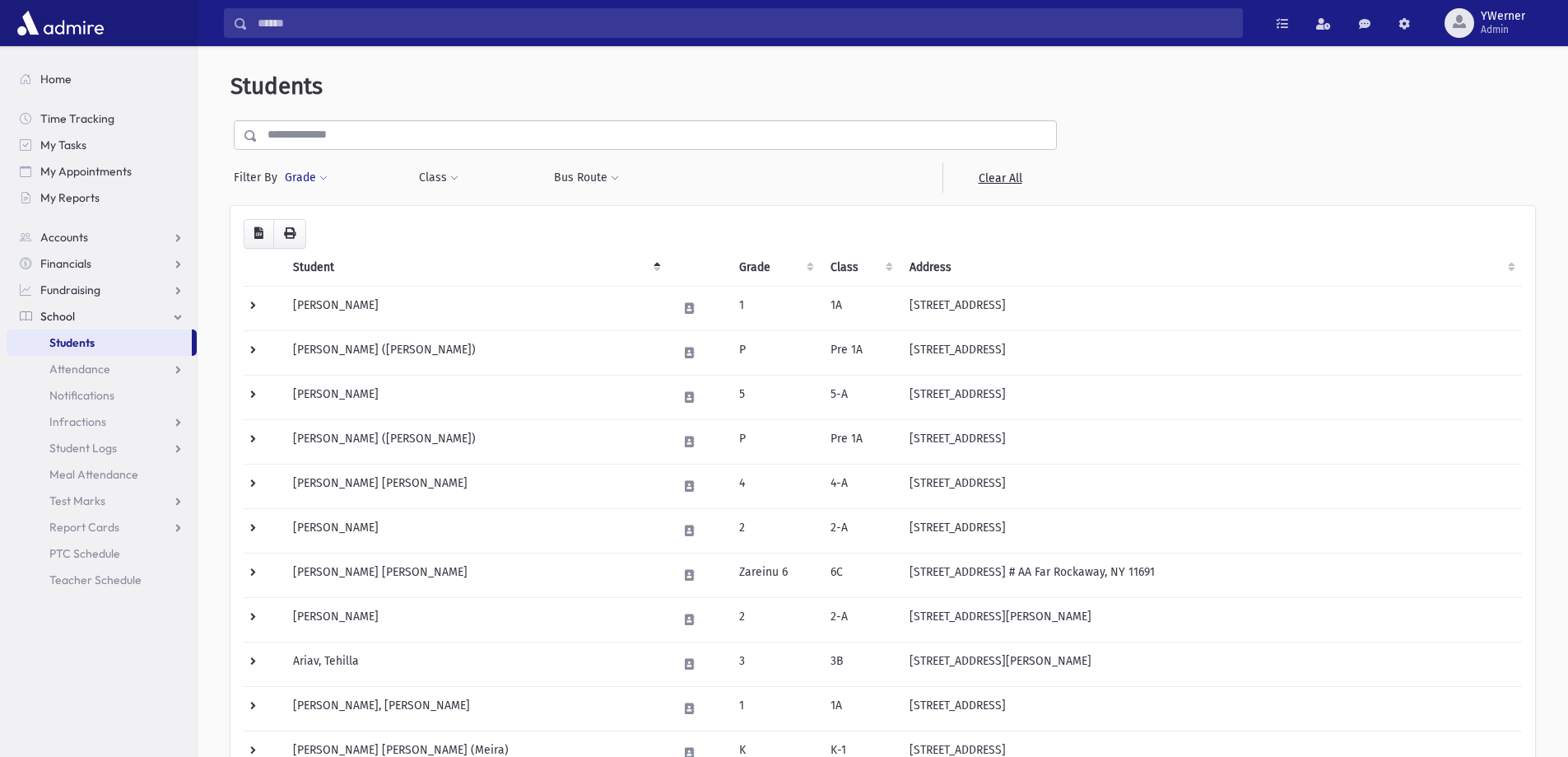
click at [325, 179] on span at bounding box center [323, 178] width 8 height 10
click at [336, 221] on ul at bounding box center [381, 223] width 171 height 24
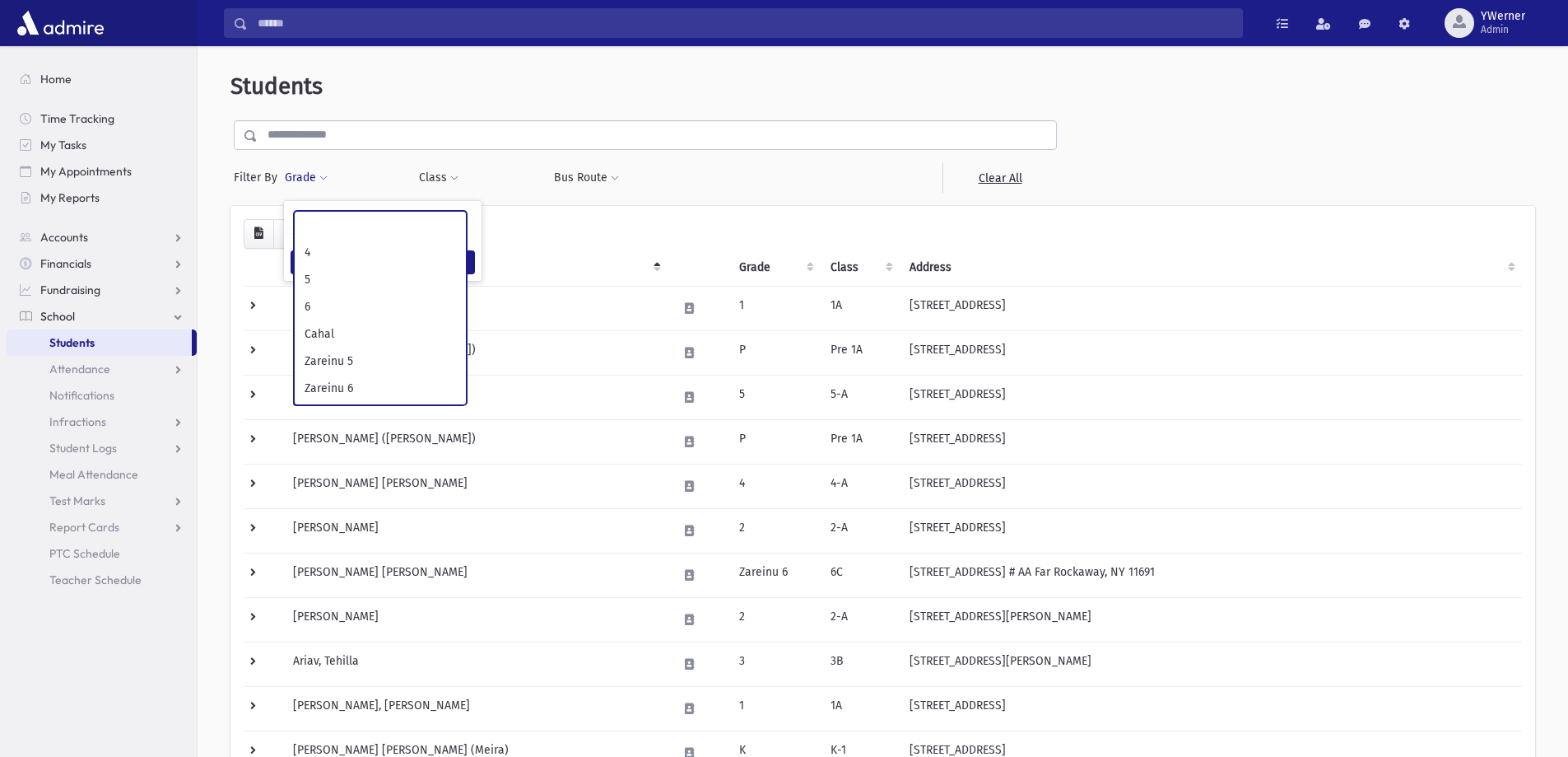
scroll to position [165, 0]
